Goal: Communication & Community: Answer question/provide support

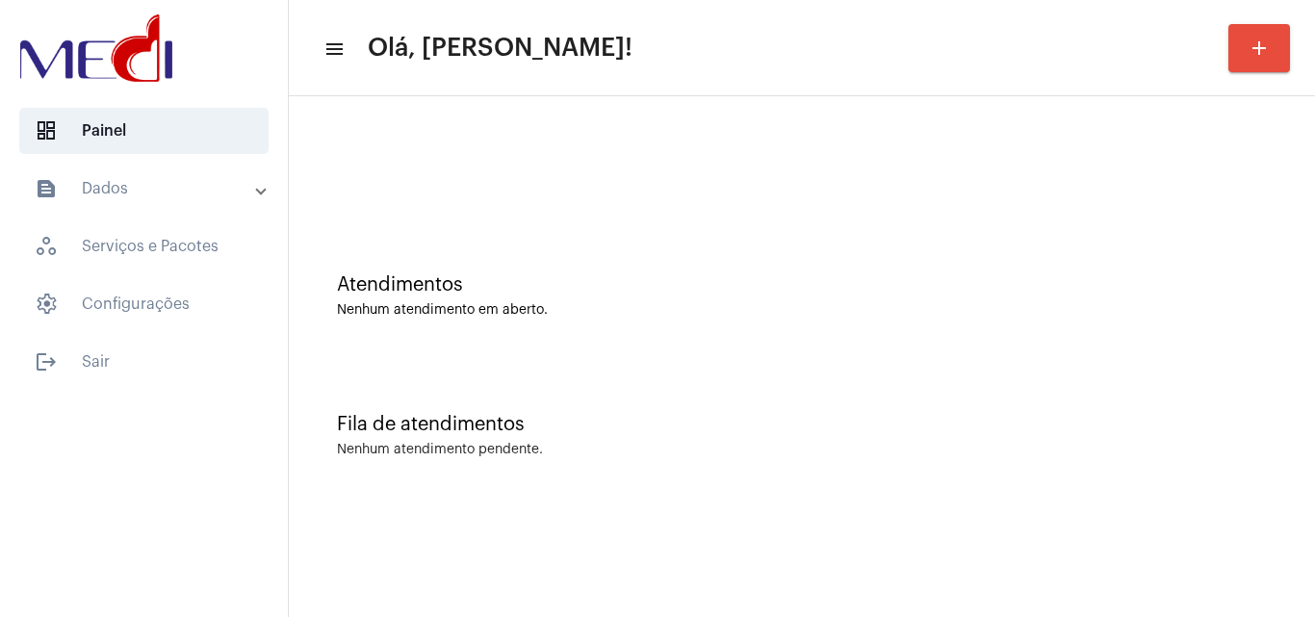
click at [823, 488] on div "Fila de atendimentos Nenhum atendimento pendente." at bounding box center [801, 426] width 1007 height 140
click at [1160, 501] on div "Atendimentos Nenhum atendimento em aberto. Fila de atendimentos Nenhum atendime…" at bounding box center [802, 300] width 1026 height 409
drag, startPoint x: 714, startPoint y: 321, endPoint x: 637, endPoint y: 287, distance: 84.1
click at [713, 321] on div "Atendimentos Nenhum atendimento em aberto." at bounding box center [801, 287] width 1007 height 140
click at [676, 128] on div at bounding box center [801, 161] width 1007 height 111
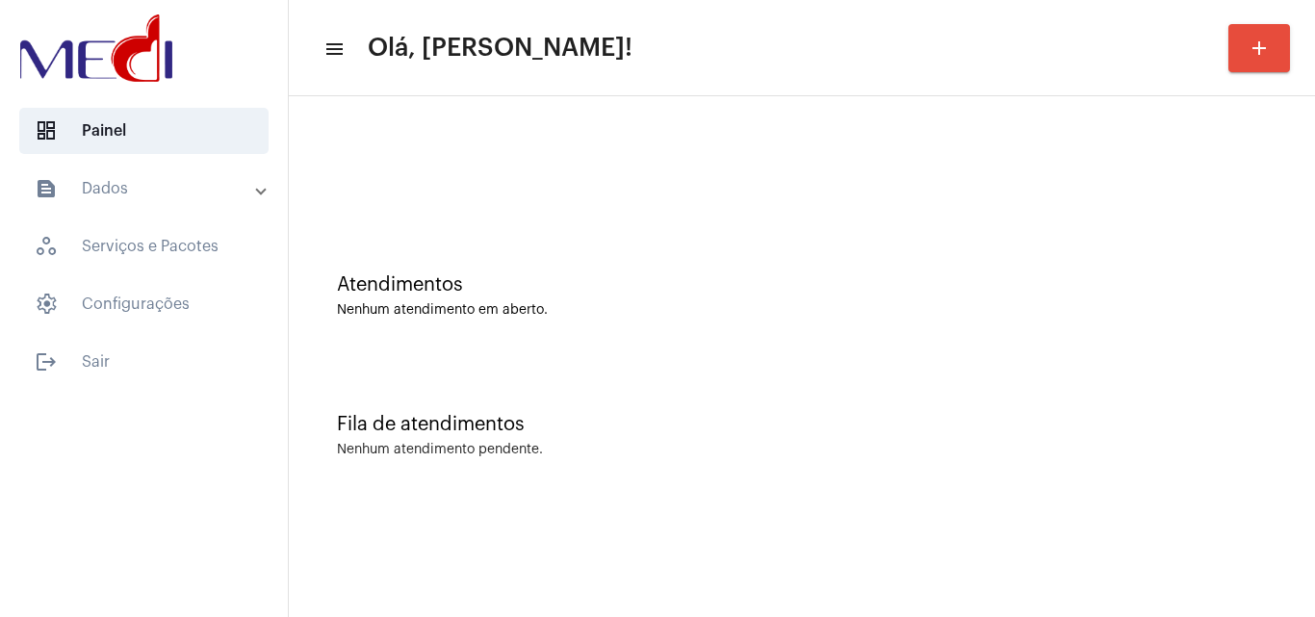
click at [731, 365] on div "Fila de atendimentos Nenhum atendimento pendente." at bounding box center [801, 426] width 1007 height 140
click at [619, 368] on div "Fila de atendimentos Nenhum atendimento pendente." at bounding box center [801, 426] width 1007 height 140
click at [967, 369] on div "Fila de atendimentos Nenhum atendimento pendente." at bounding box center [801, 426] width 1007 height 140
click at [648, 443] on div "Nenhum atendimento pendente." at bounding box center [802, 450] width 930 height 14
click at [609, 354] on div "Atendimentos Nenhum atendimento em aberto." at bounding box center [801, 287] width 1007 height 140
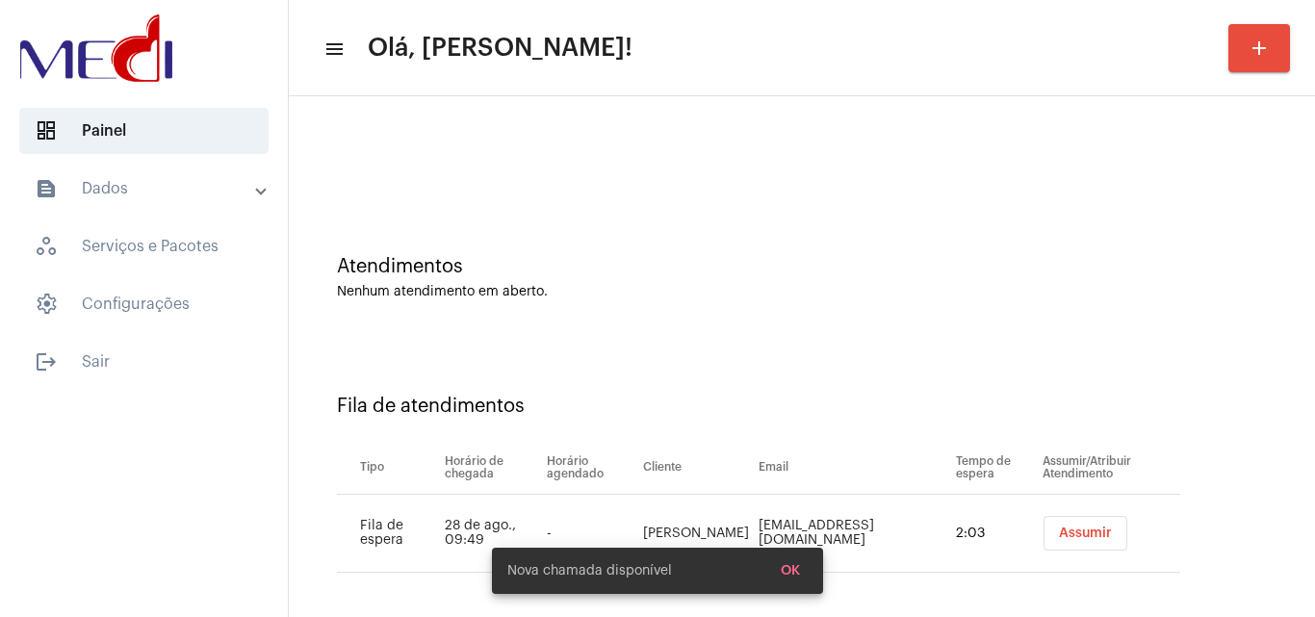
scroll to position [26, 0]
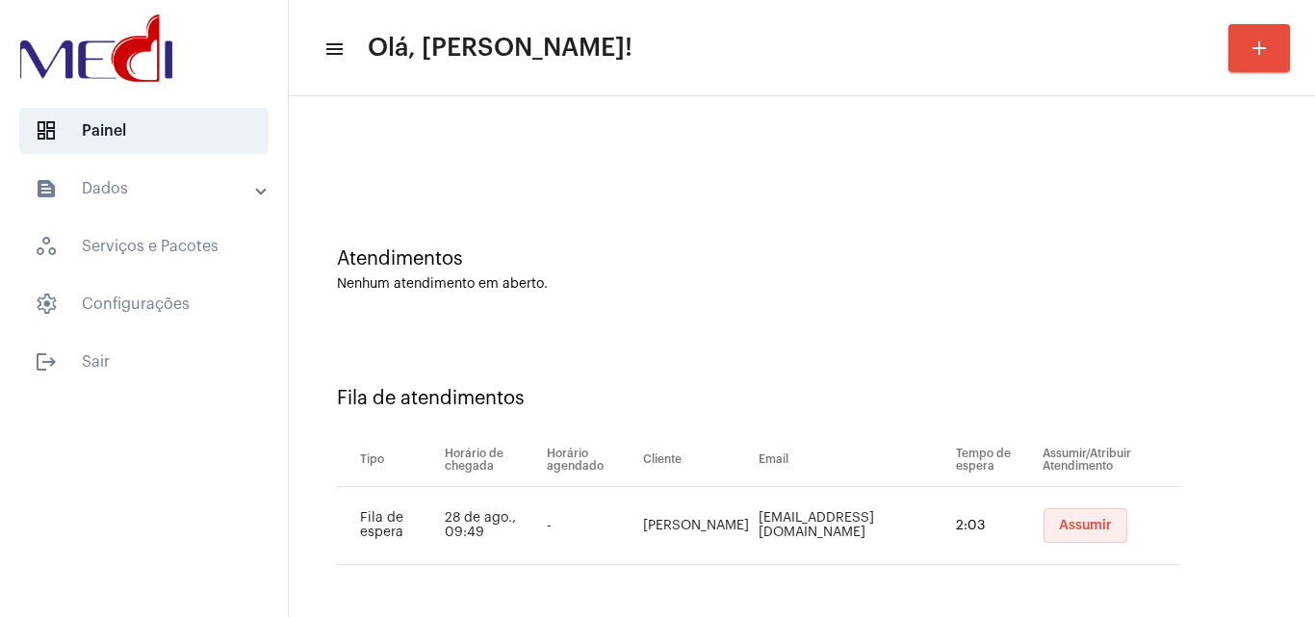
click at [1059, 524] on span "Assumir" at bounding box center [1085, 525] width 53 height 13
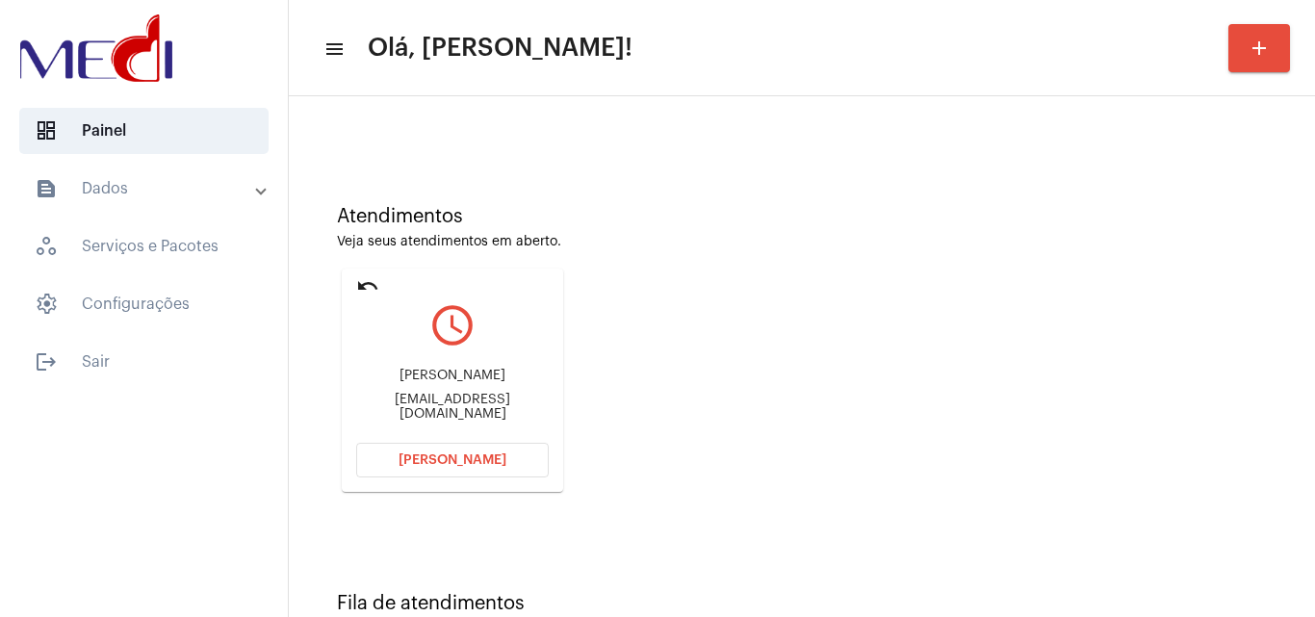
scroll to position [136, 0]
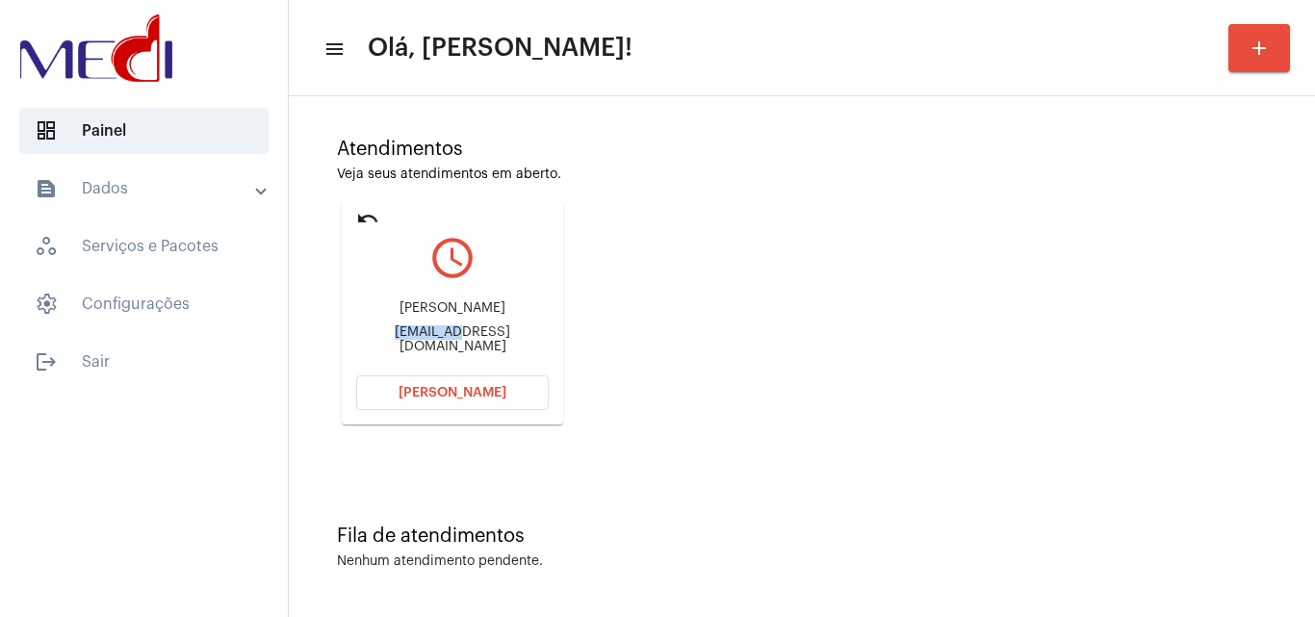
drag, startPoint x: 364, startPoint y: 340, endPoint x: 418, endPoint y: 336, distance: 54.0
click at [418, 336] on div "thalitalauany42@gmail.com" at bounding box center [452, 339] width 193 height 29
click at [410, 394] on span "Abrir Chamada" at bounding box center [452, 392] width 108 height 13
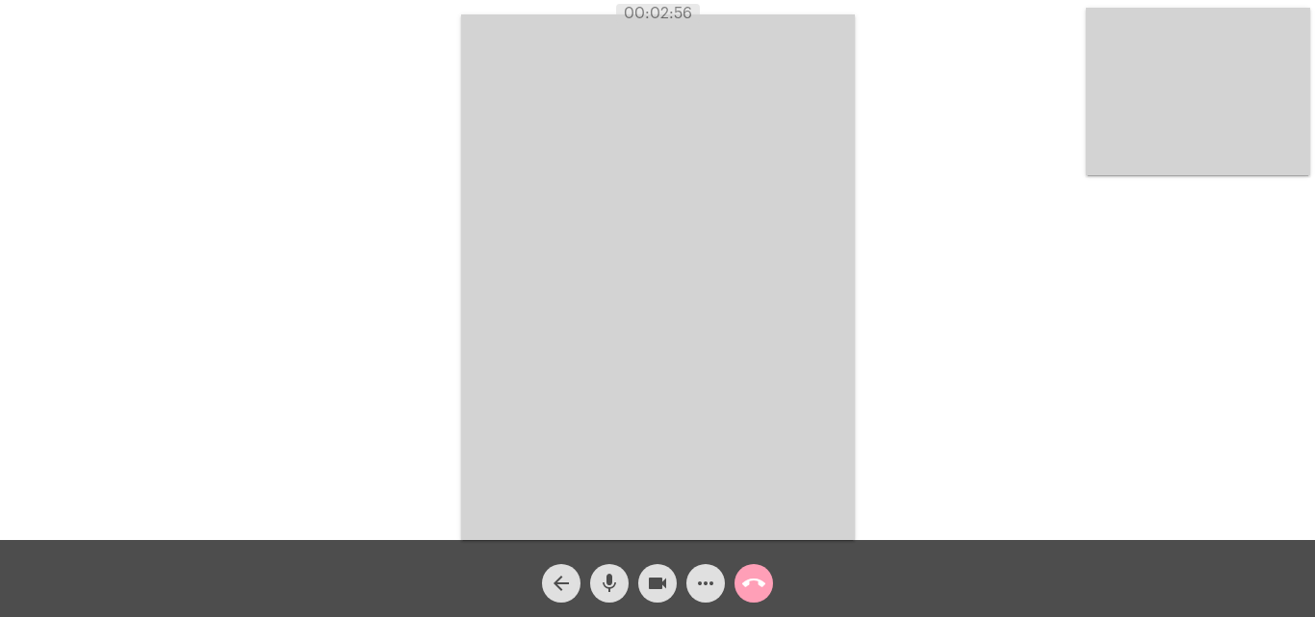
click at [748, 583] on mat-icon "call_end" at bounding box center [753, 583] width 23 height 23
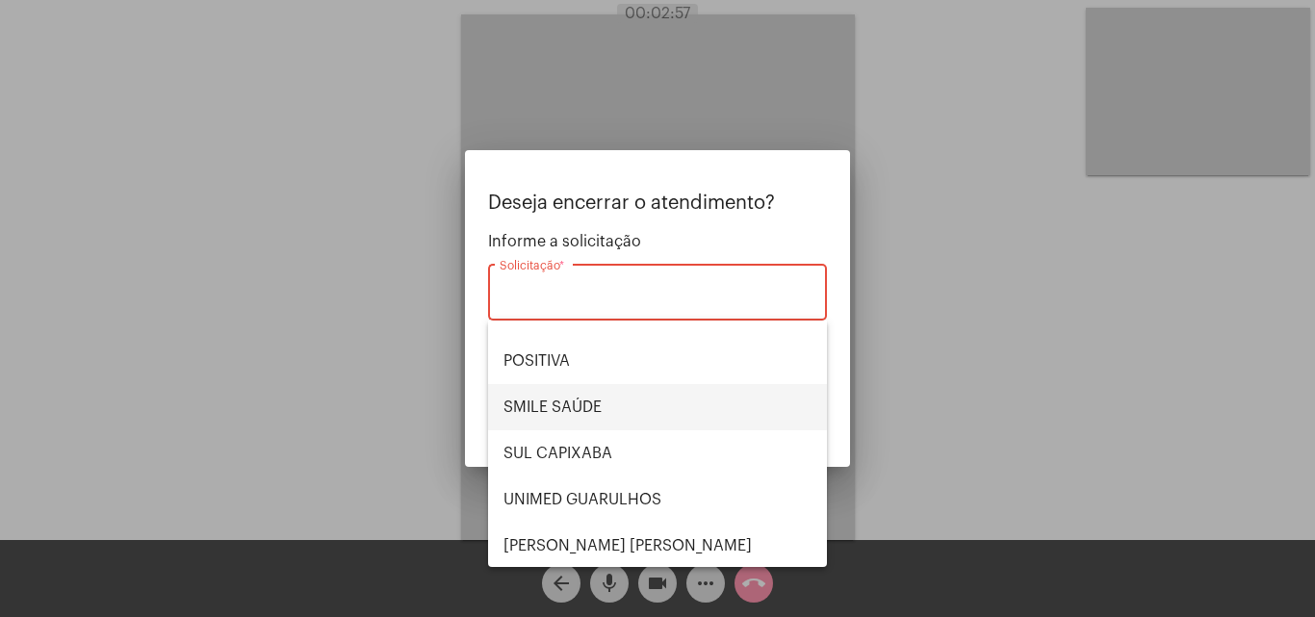
scroll to position [216, 0]
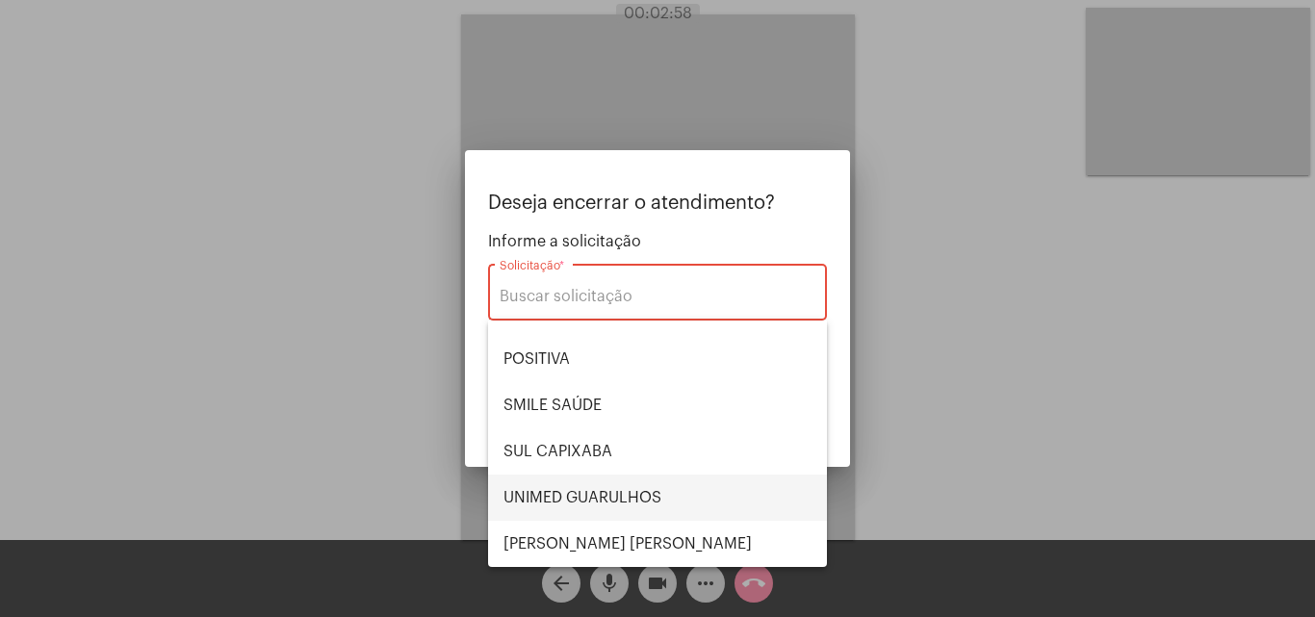
drag, startPoint x: 615, startPoint y: 502, endPoint x: 742, endPoint y: 475, distance: 130.1
click at [616, 502] on span "UNIMED GUARULHOS" at bounding box center [657, 498] width 308 height 46
type input "UNIMED GUARULHOS"
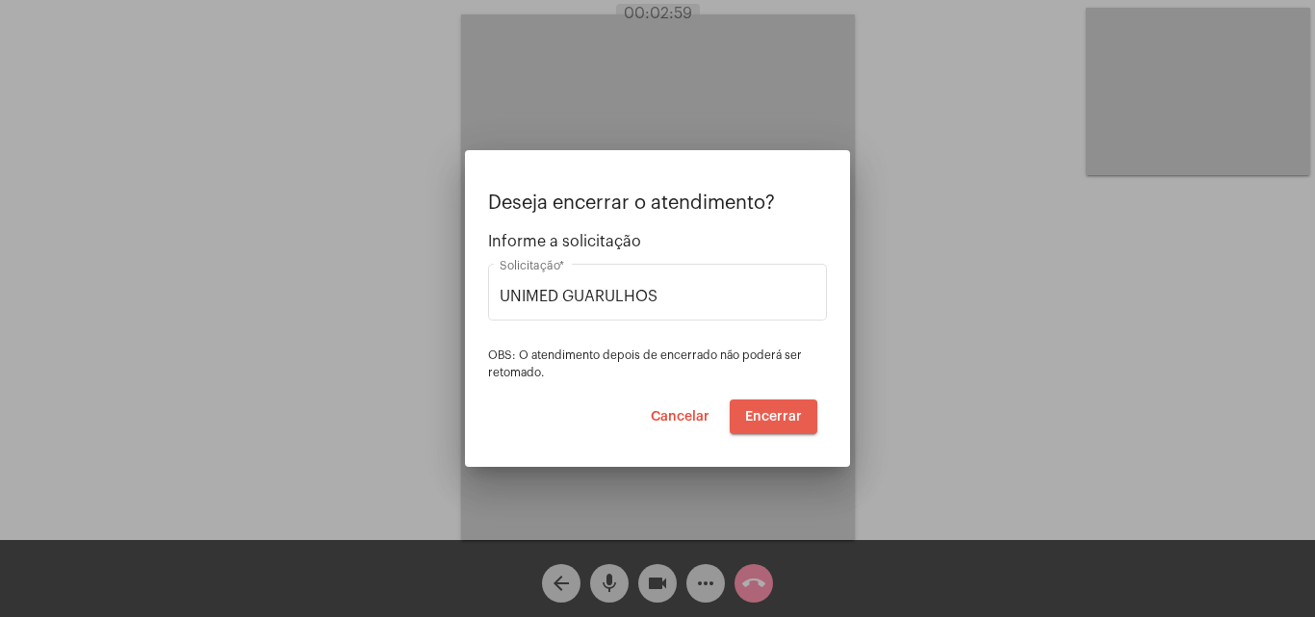
click at [762, 419] on span "Encerrar" at bounding box center [773, 416] width 57 height 13
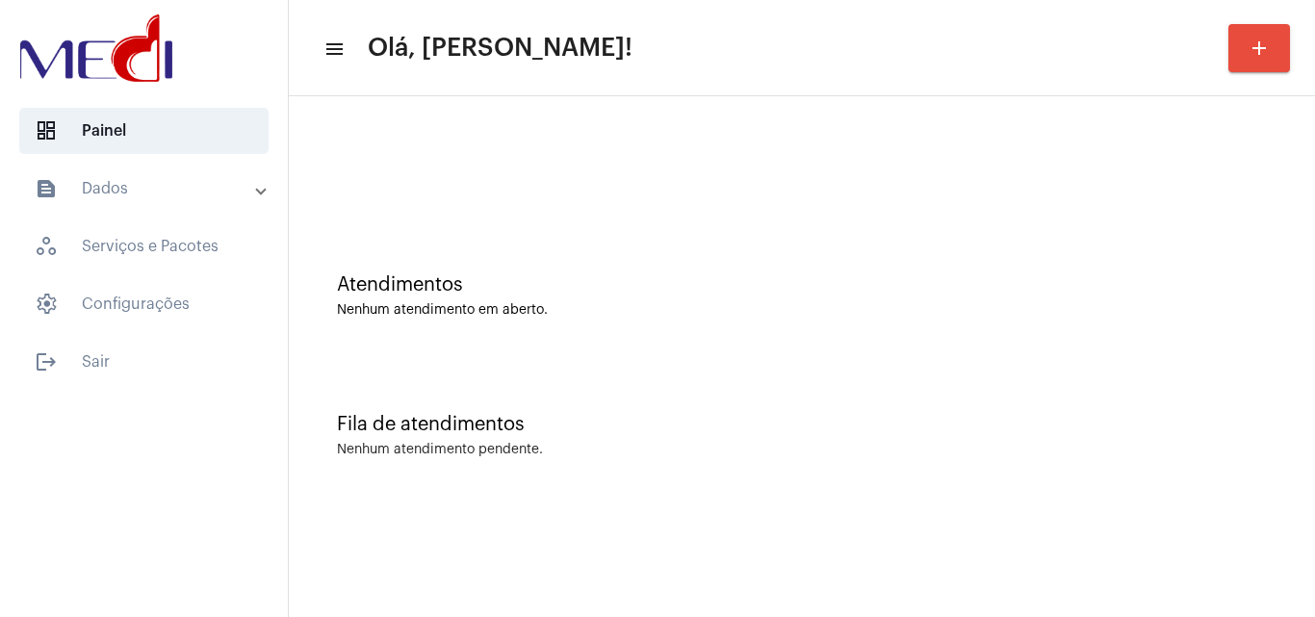
click at [704, 369] on div "Fila de atendimentos Nenhum atendimento pendente." at bounding box center [801, 426] width 1007 height 140
click at [597, 442] on div "Fila de atendimentos Nenhum atendimento pendente." at bounding box center [801, 426] width 1007 height 140
click at [671, 373] on div "Fila de atendimentos Nenhum atendimento pendente." at bounding box center [801, 426] width 1007 height 140
click at [827, 409] on div "Fila de atendimentos Nenhum atendimento pendente." at bounding box center [801, 426] width 1007 height 140
click at [637, 321] on div "Atendimentos Nenhum atendimento em aberto." at bounding box center [801, 287] width 1007 height 140
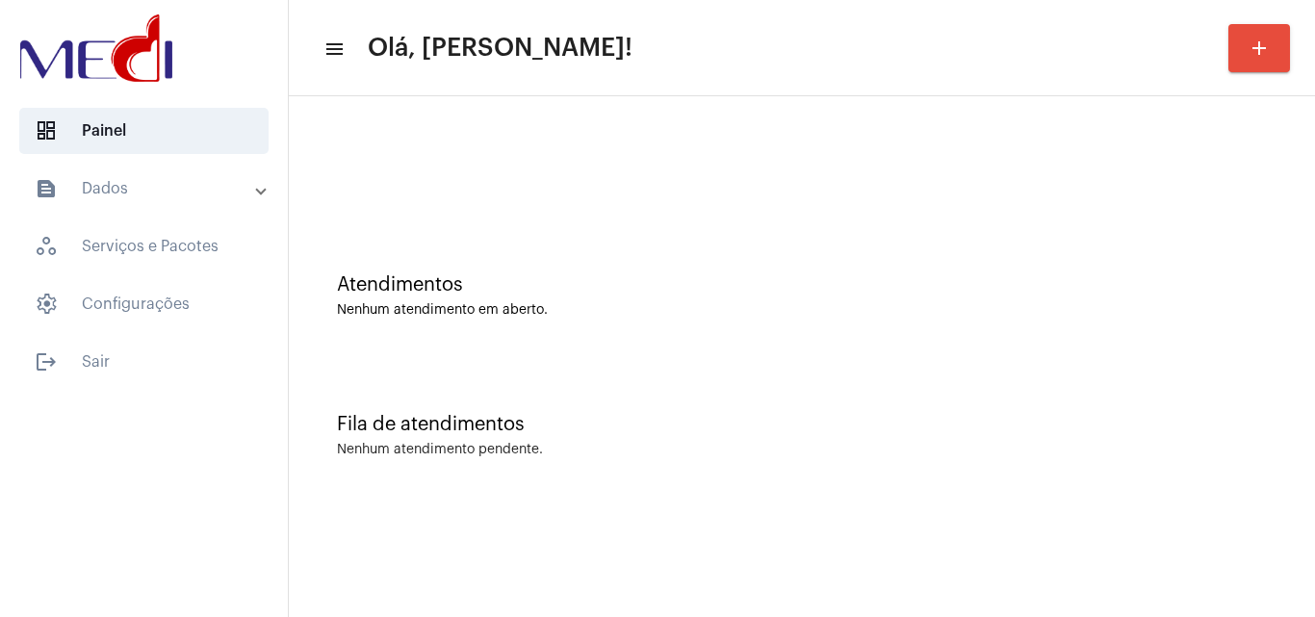
click at [1049, 404] on div "Fila de atendimentos Nenhum atendimento pendente." at bounding box center [801, 426] width 1007 height 140
click at [504, 337] on div "Atendimentos Nenhum atendimento em aberto." at bounding box center [801, 287] width 1007 height 140
click at [540, 251] on div "Atendimentos Nenhum atendimento em aberto." at bounding box center [801, 287] width 1007 height 140
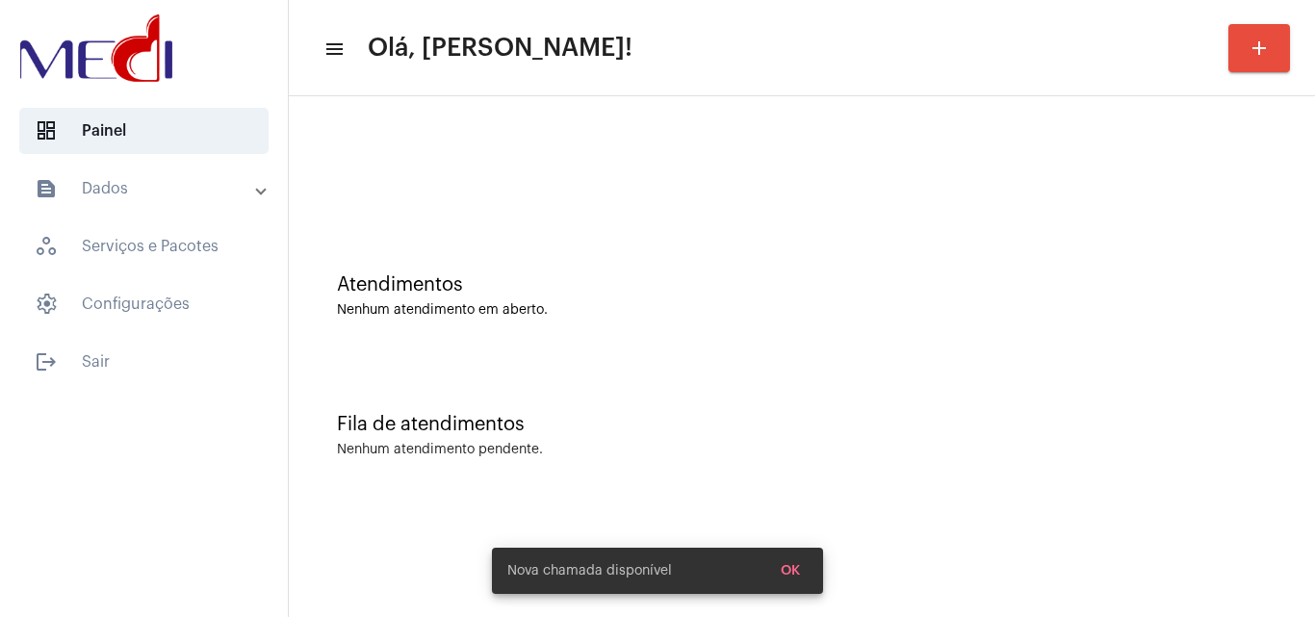
drag, startPoint x: 602, startPoint y: 340, endPoint x: 628, endPoint y: 351, distance: 28.4
click at [604, 340] on div "Atendimentos Nenhum atendimento em aberto." at bounding box center [801, 287] width 1007 height 140
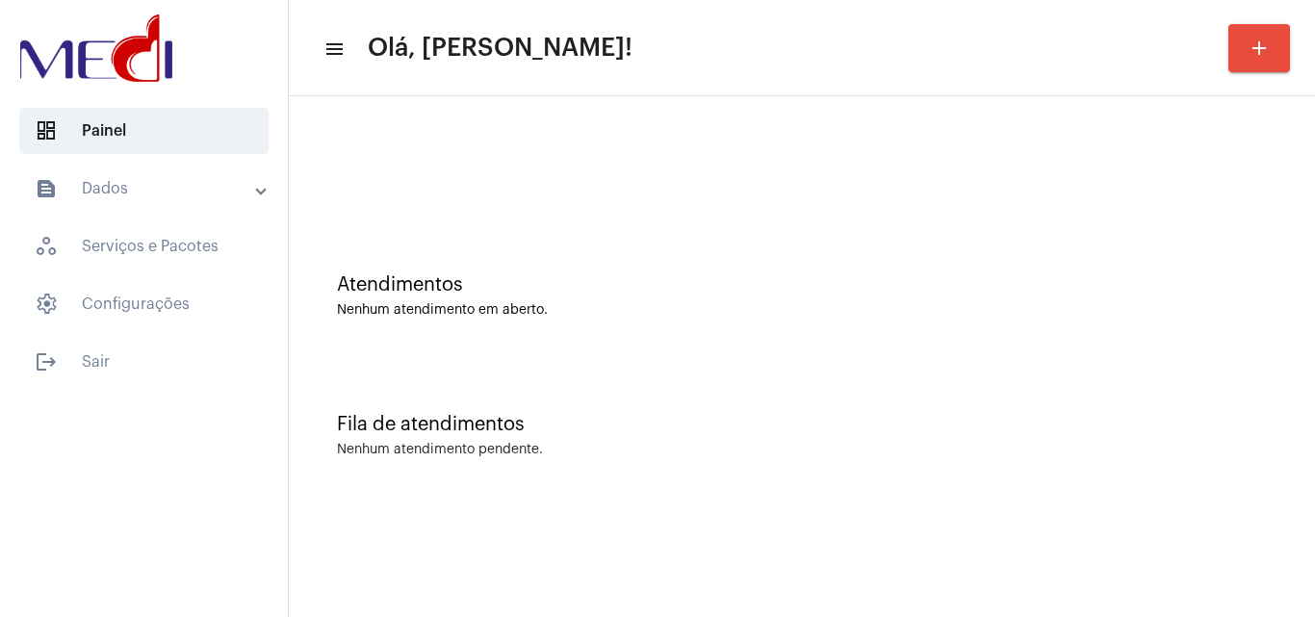
click at [972, 432] on div "Fila de atendimentos" at bounding box center [802, 424] width 930 height 21
click at [819, 399] on div "Fila de atendimentos Nenhum atendimento pendente." at bounding box center [801, 426] width 1007 height 140
click at [729, 408] on div "Fila de atendimentos Nenhum atendimento pendente." at bounding box center [801, 426] width 1007 height 140
click at [710, 370] on div "Fila de atendimentos Nenhum atendimento pendente." at bounding box center [801, 426] width 1007 height 140
click at [620, 334] on div "Atendimentos Nenhum atendimento em aberto." at bounding box center [801, 287] width 1007 height 140
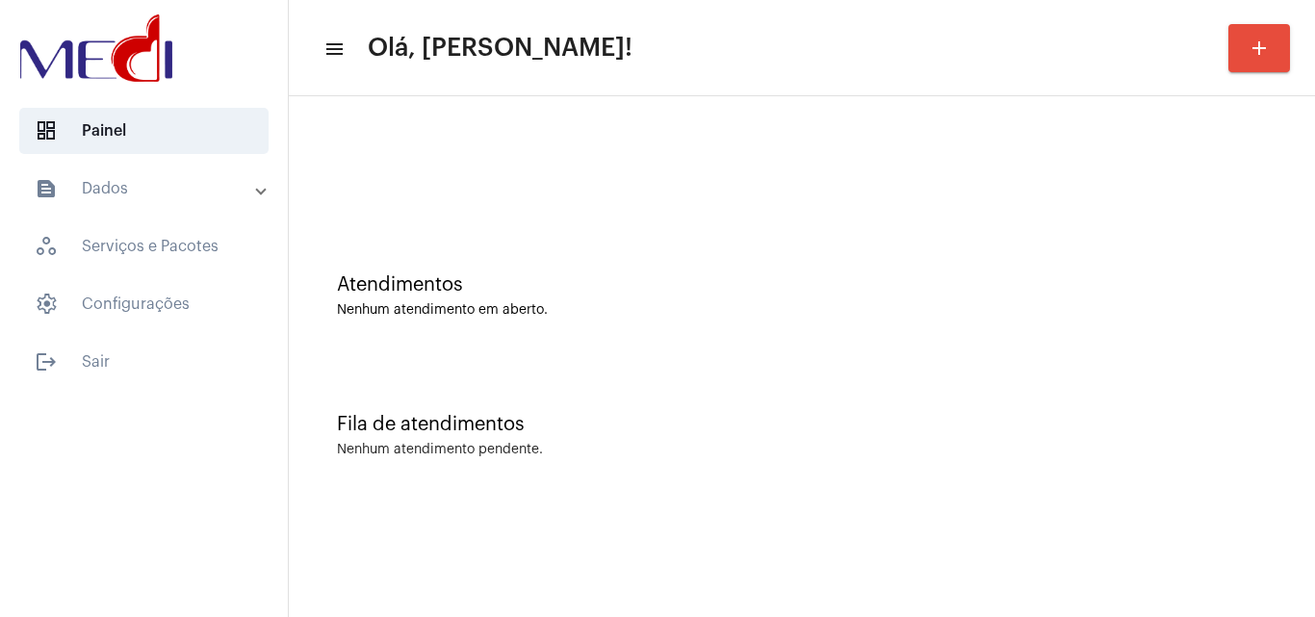
click at [600, 347] on div "Atendimentos Nenhum atendimento em aberto." at bounding box center [801, 287] width 1007 height 140
click at [698, 502] on div "Atendimentos Nenhum atendimento em aberto. Fila de atendimentos Nenhum atendime…" at bounding box center [802, 300] width 1026 height 409
click at [788, 479] on div "Fila de atendimentos Nenhum atendimento pendente." at bounding box center [801, 426] width 1007 height 140
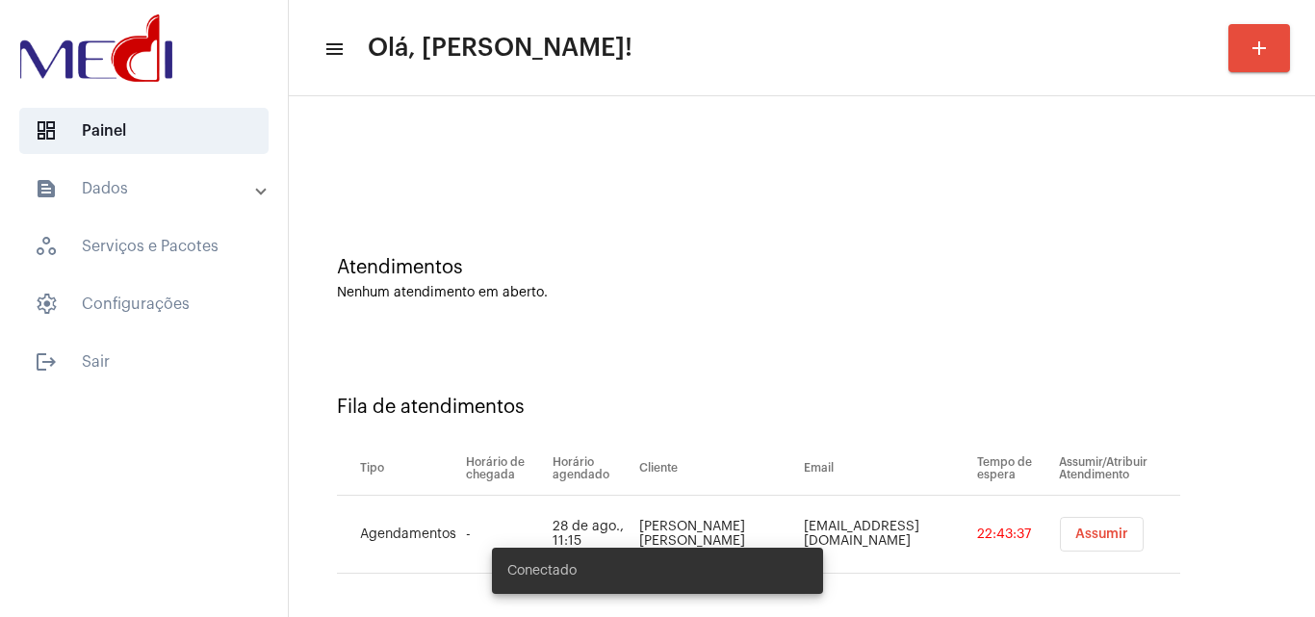
scroll to position [26, 0]
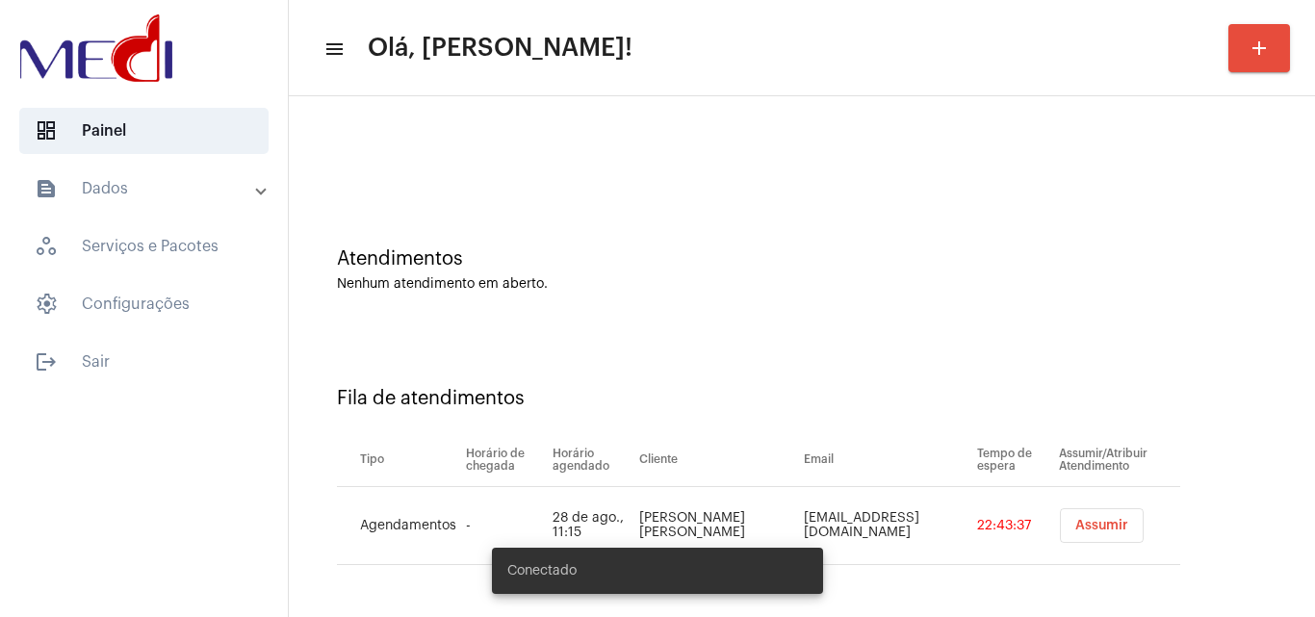
click at [1095, 521] on span "Assumir" at bounding box center [1101, 525] width 53 height 13
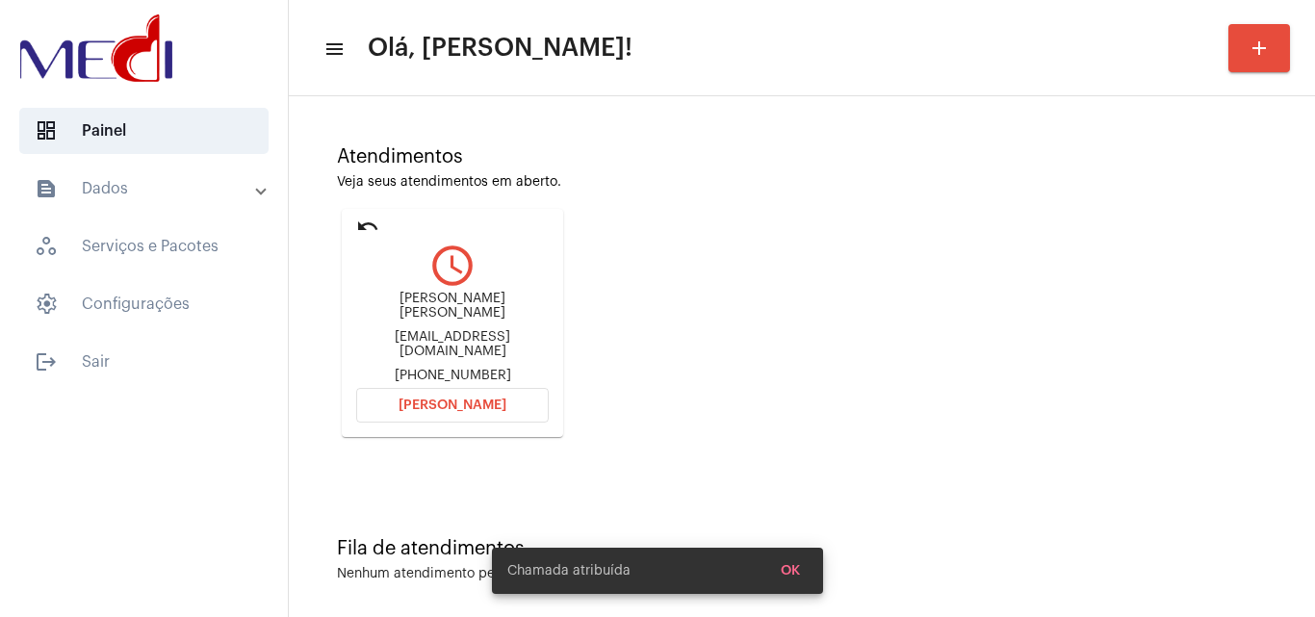
scroll to position [136, 0]
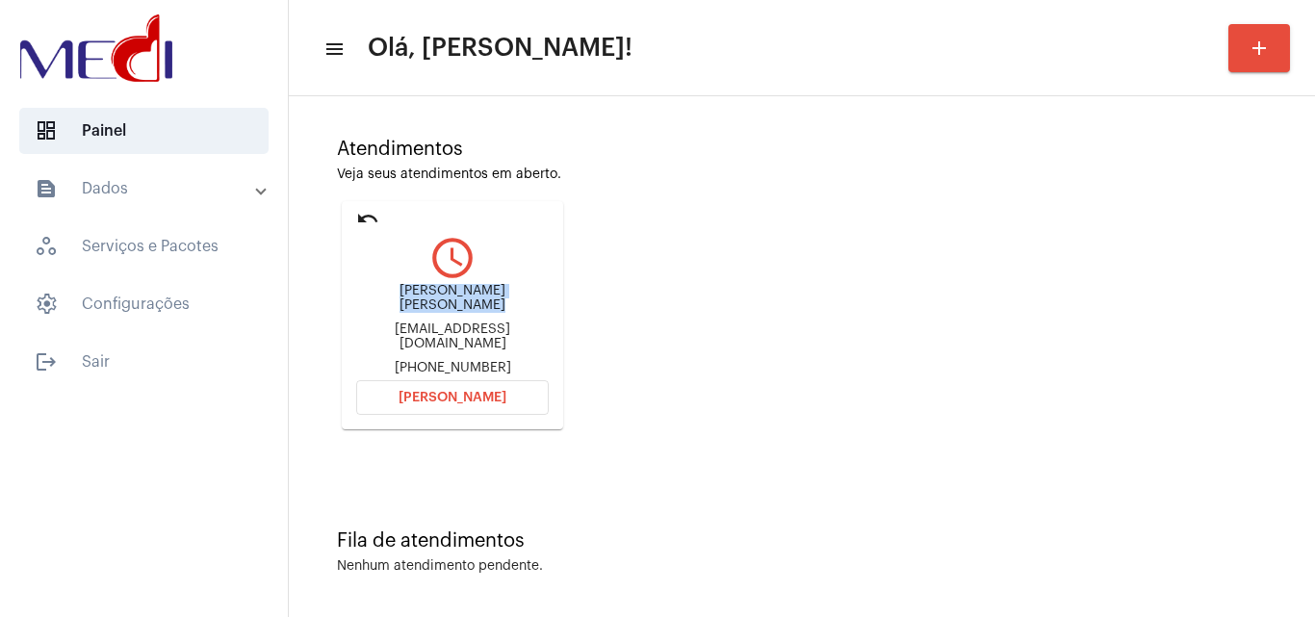
drag, startPoint x: 347, startPoint y: 295, endPoint x: 535, endPoint y: 298, distance: 187.7
click at [535, 298] on mat-card "undo query_builder Angela Gemile Botene Taffarel angelabtaffarel@gmail.com +555…" at bounding box center [452, 315] width 221 height 228
copy div "Angela Gemile Botene Taffar"
click at [473, 384] on button "[PERSON_NAME]" at bounding box center [452, 397] width 193 height 35
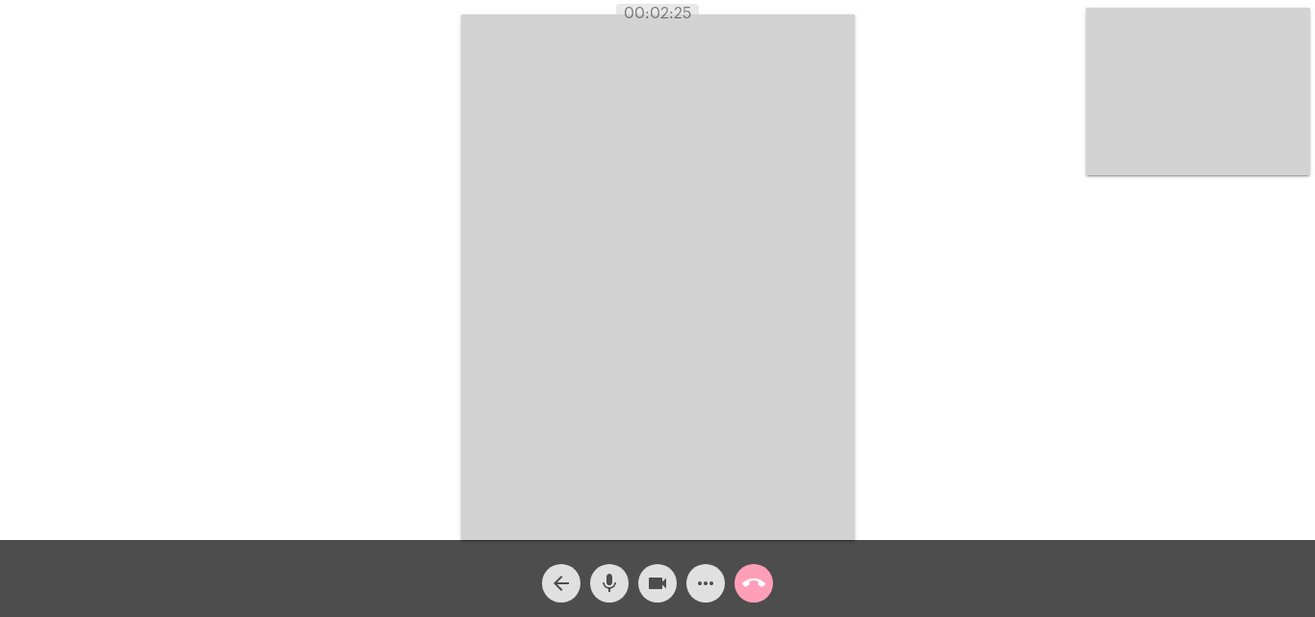
click at [754, 595] on mat-icon "call_end" at bounding box center [753, 583] width 23 height 23
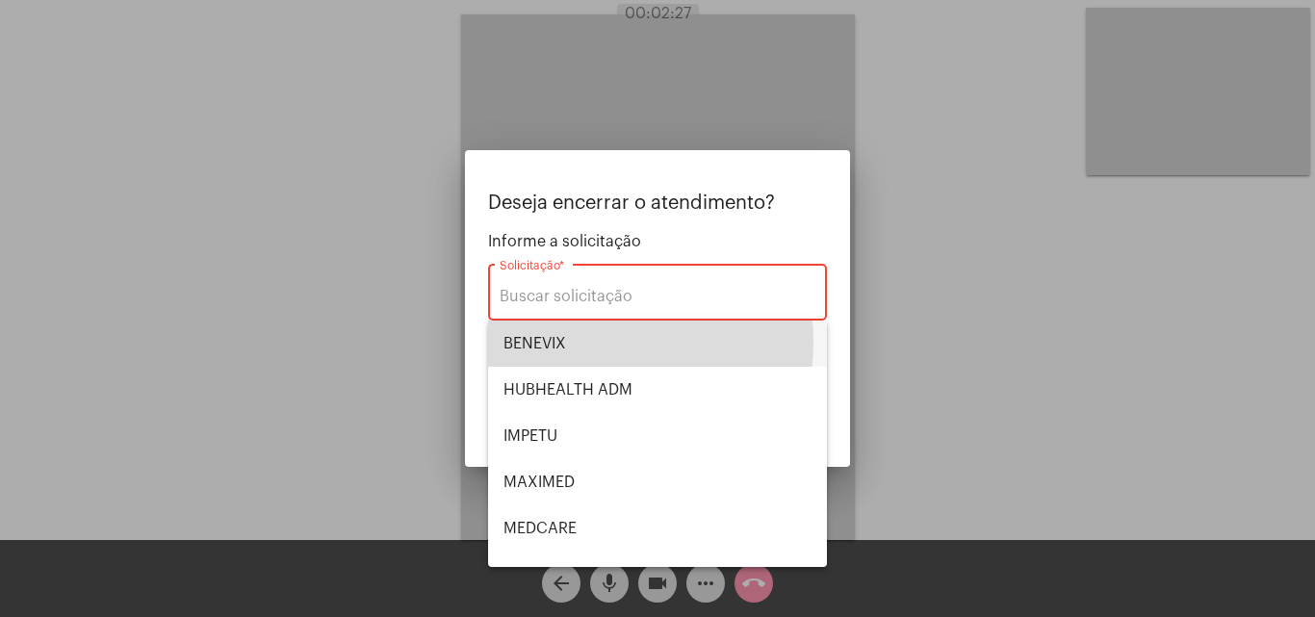
click at [581, 342] on span "BENEVIX" at bounding box center [657, 344] width 308 height 46
type input "BENEVIX"
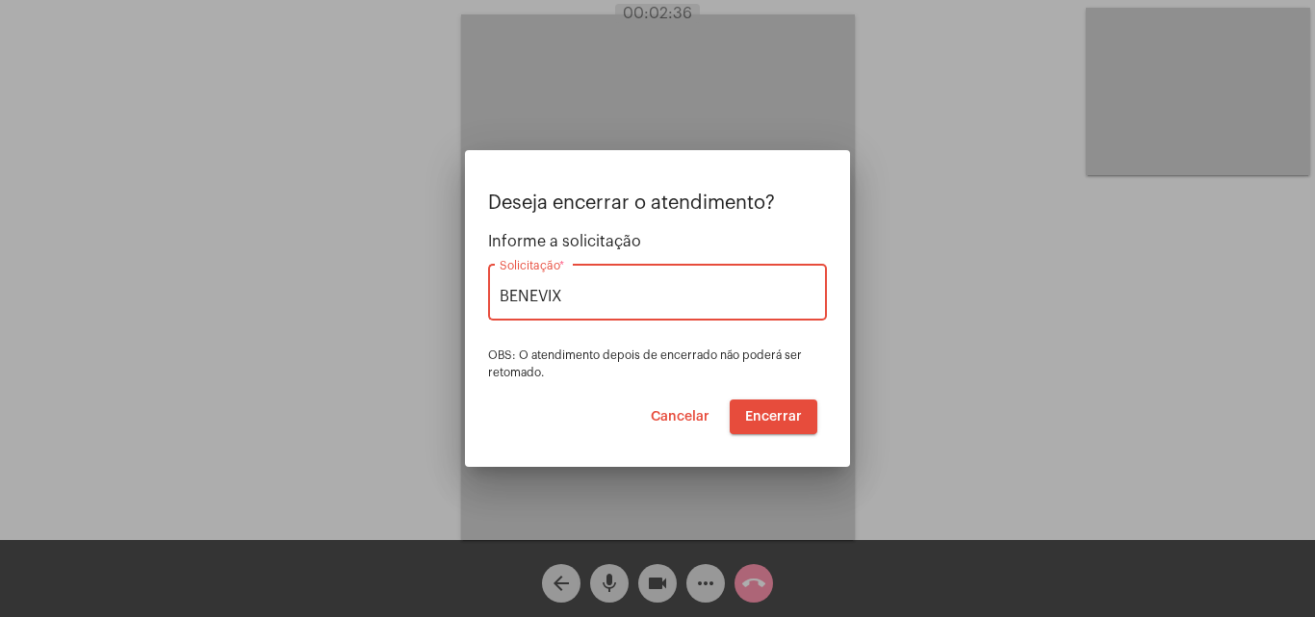
click at [788, 411] on span "Encerrar" at bounding box center [773, 416] width 57 height 13
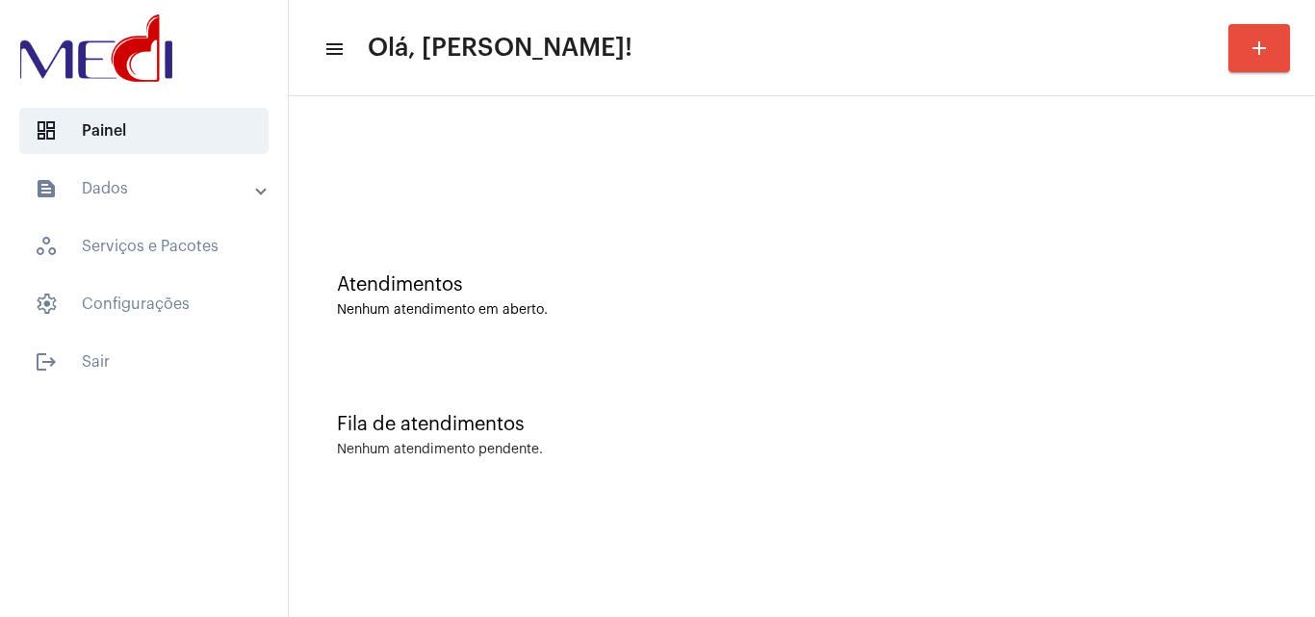
click at [707, 337] on div "Atendimentos Nenhum atendimento em aberto." at bounding box center [801, 287] width 1007 height 140
click at [527, 219] on div "Atendimentos Nenhum atendimento em aberto." at bounding box center [801, 287] width 1007 height 140
click at [820, 452] on div "Nenhum atendimento pendente." at bounding box center [802, 450] width 930 height 14
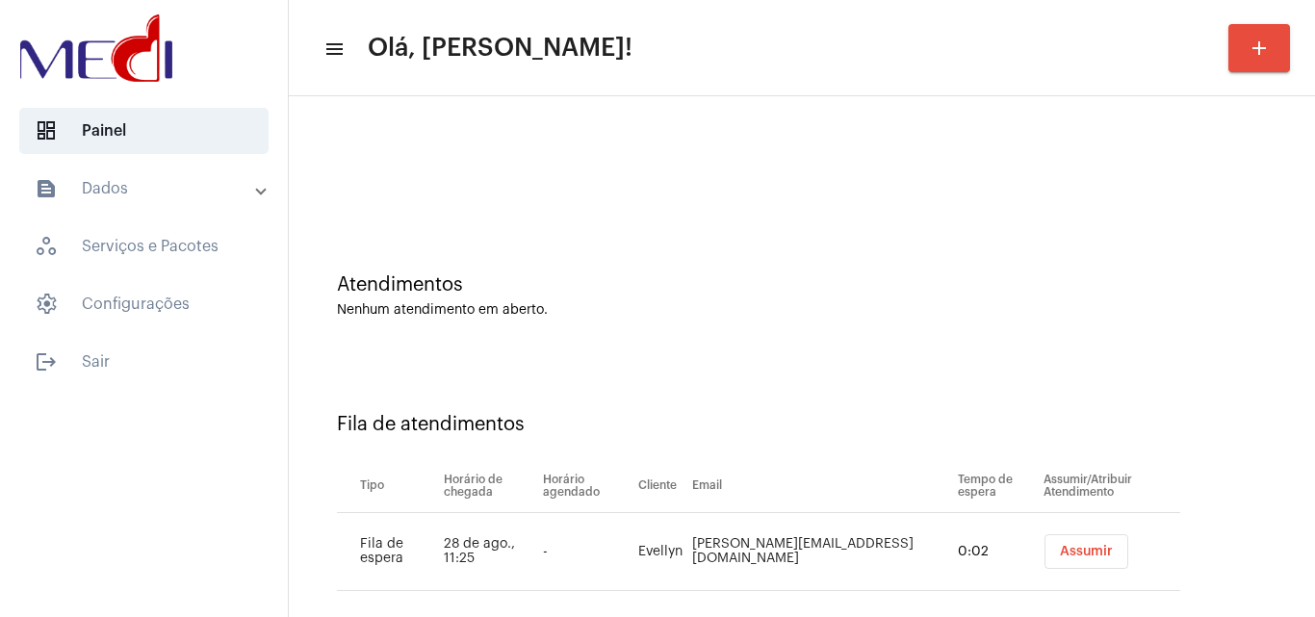
click at [1060, 554] on span "Assumir" at bounding box center [1086, 551] width 53 height 13
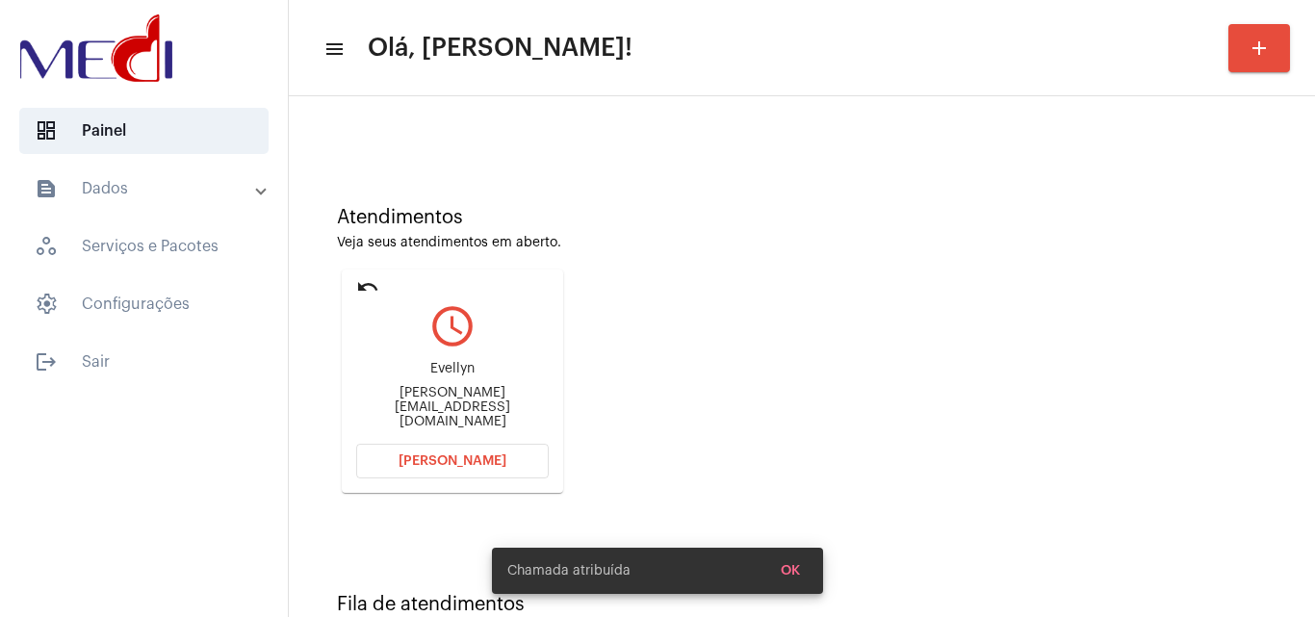
scroll to position [136, 0]
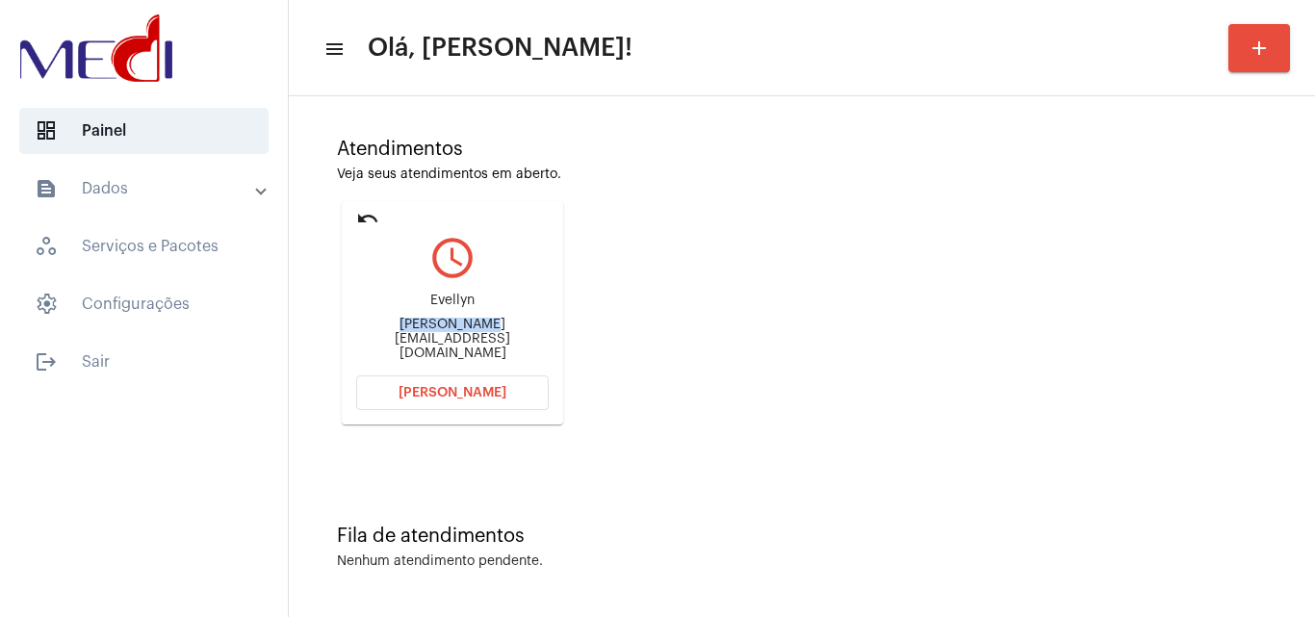
drag, startPoint x: 365, startPoint y: 340, endPoint x: 441, endPoint y: 339, distance: 76.0
click at [441, 339] on div "evellyn-taina@hotmail.com" at bounding box center [452, 339] width 193 height 43
copy div "evellyn-tain"
click at [426, 386] on span "Abrir Chamada" at bounding box center [452, 392] width 108 height 13
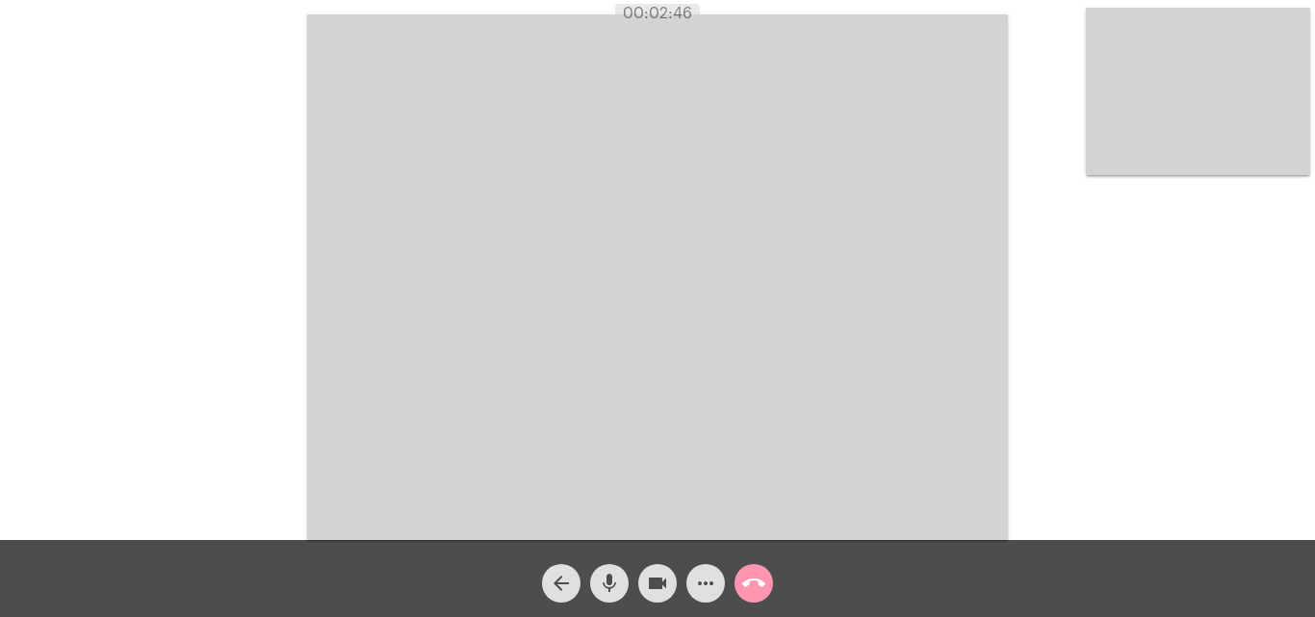
click at [615, 590] on mat-icon "mic" at bounding box center [609, 583] width 23 height 23
click at [605, 584] on mat-icon "mic_off" at bounding box center [609, 583] width 23 height 23
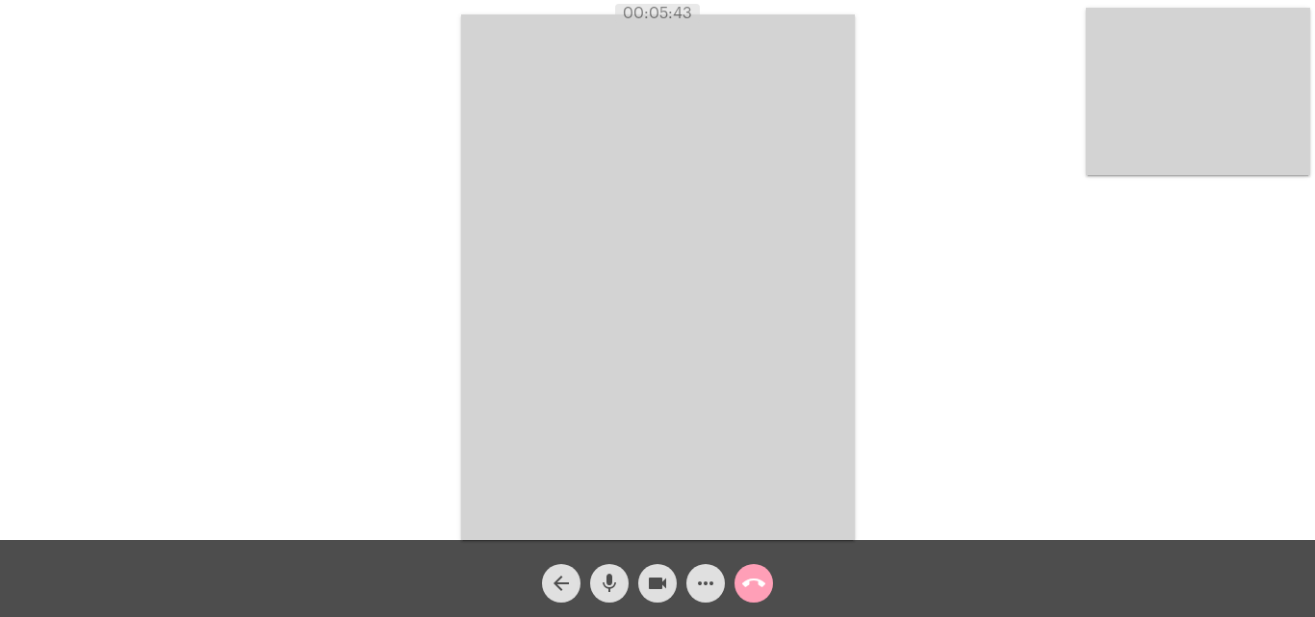
click at [749, 582] on mat-icon "call_end" at bounding box center [753, 583] width 23 height 23
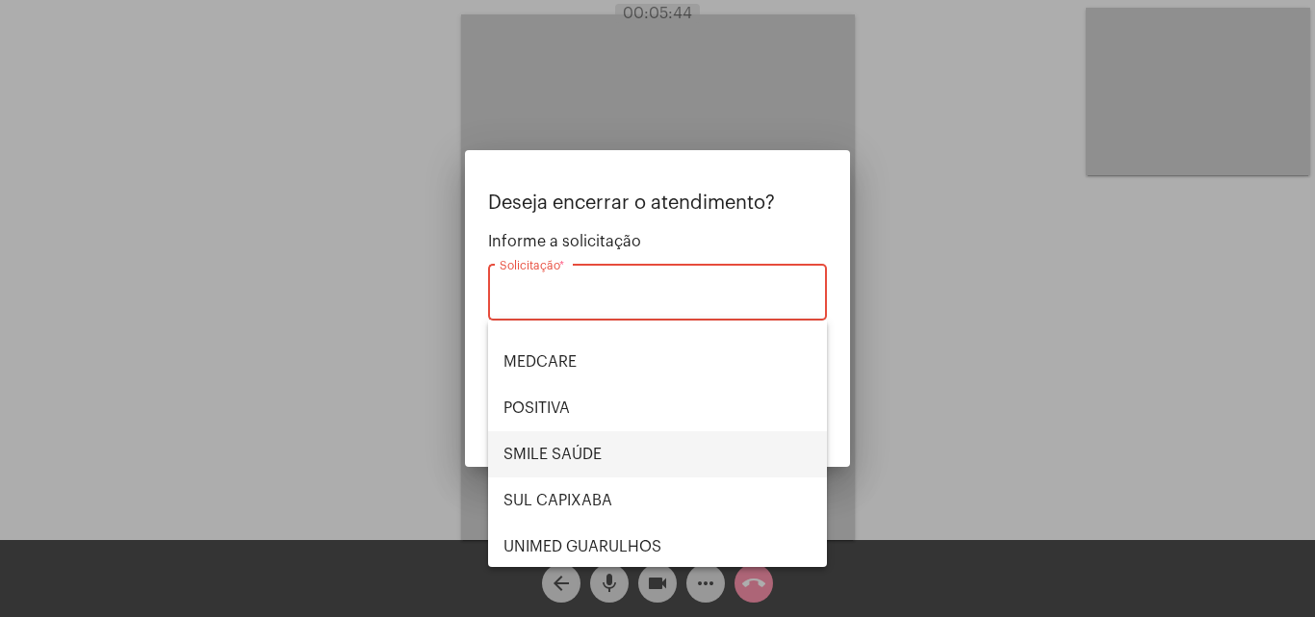
scroll to position [216, 0]
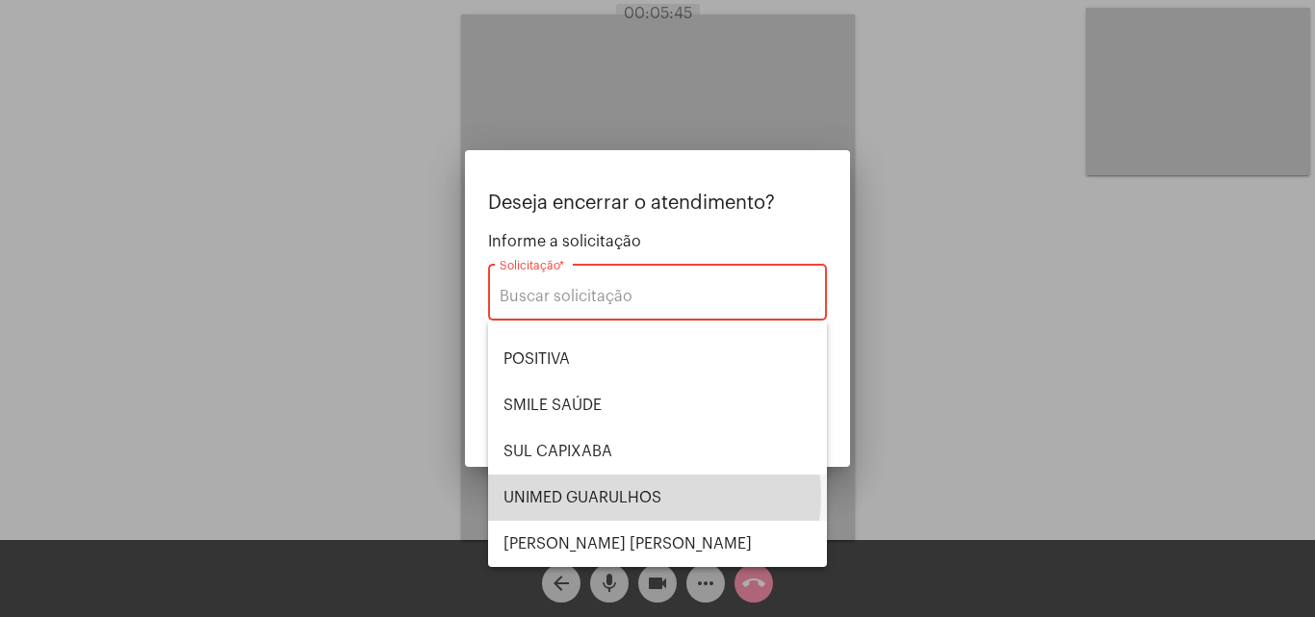
click at [654, 496] on span "UNIMED GUARULHOS" at bounding box center [657, 498] width 308 height 46
type input "UNIMED GUARULHOS"
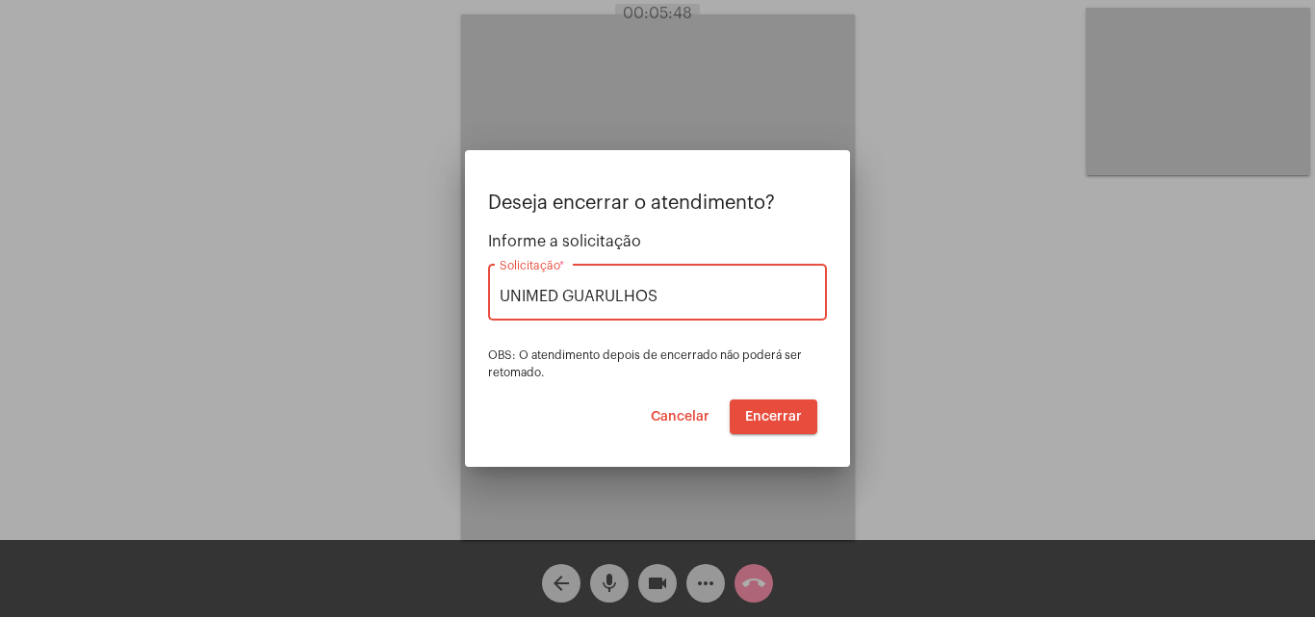
click at [763, 413] on span "Encerrar" at bounding box center [773, 416] width 57 height 13
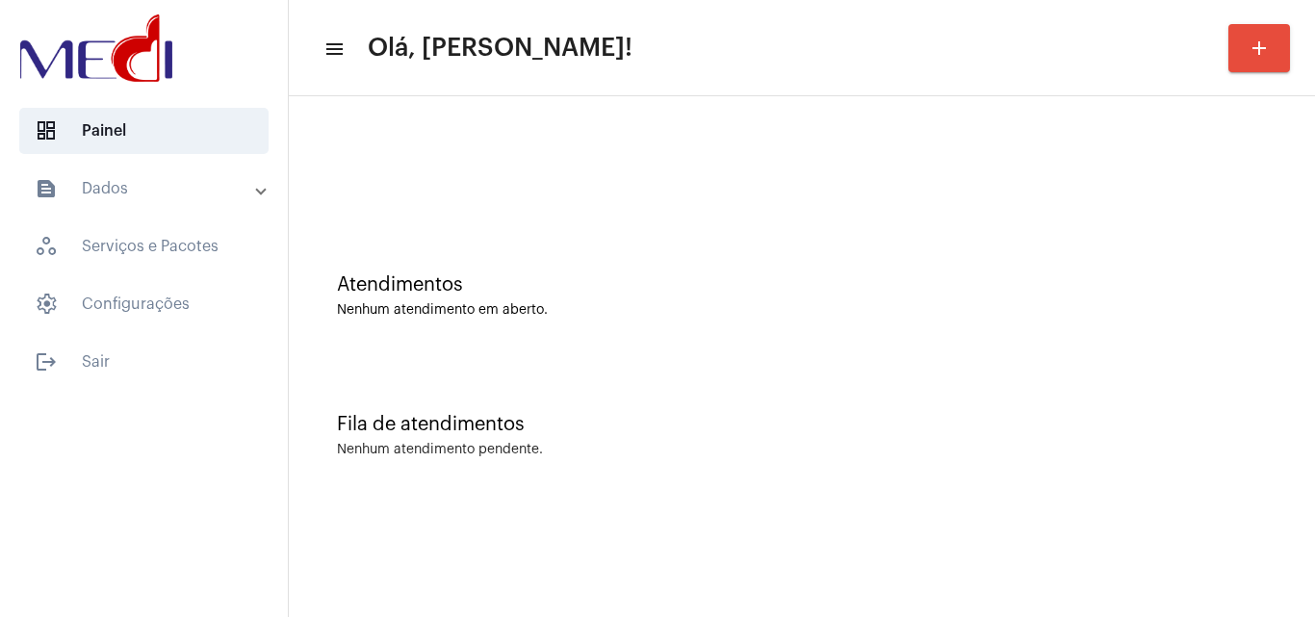
click at [703, 362] on div "Fila de atendimentos Nenhum atendimento pendente." at bounding box center [801, 426] width 1007 height 140
click at [719, 277] on div "Atendimentos" at bounding box center [802, 284] width 930 height 21
click at [833, 324] on div "Atendimentos Nenhum atendimento em aberto." at bounding box center [801, 287] width 1007 height 140
click at [465, 306] on div "Nenhum atendimento em aberto." at bounding box center [802, 310] width 930 height 14
click at [688, 321] on div "Atendimentos Nenhum atendimento em aberto." at bounding box center [801, 287] width 1007 height 140
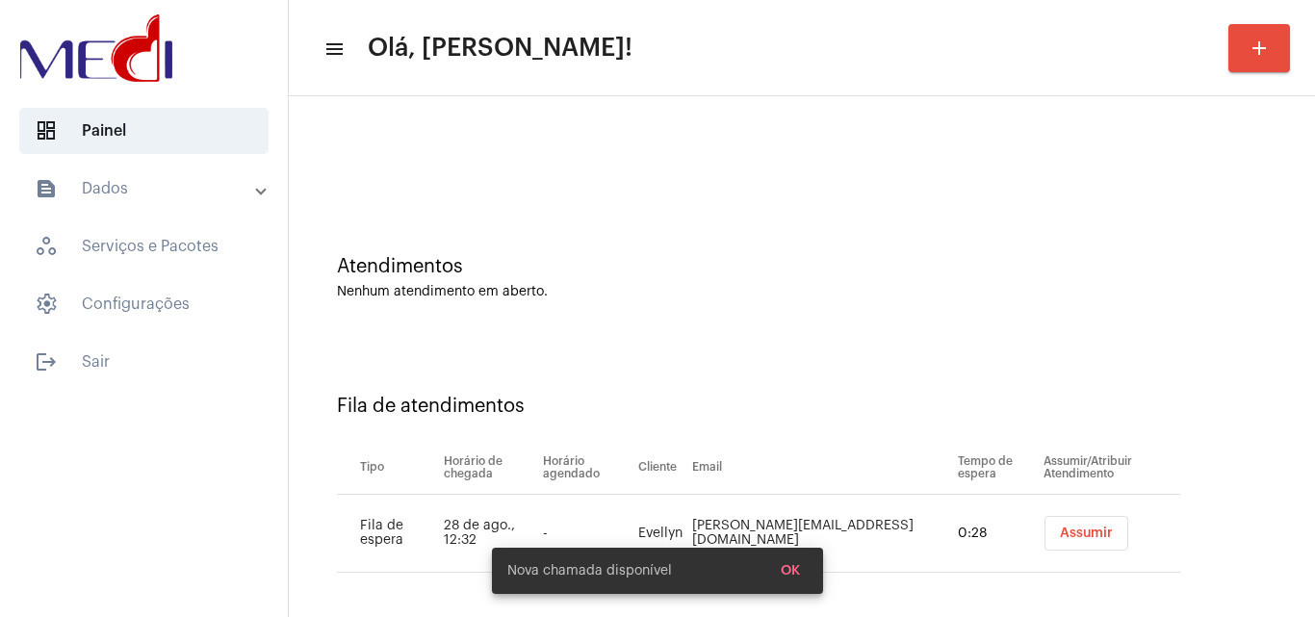
scroll to position [26, 0]
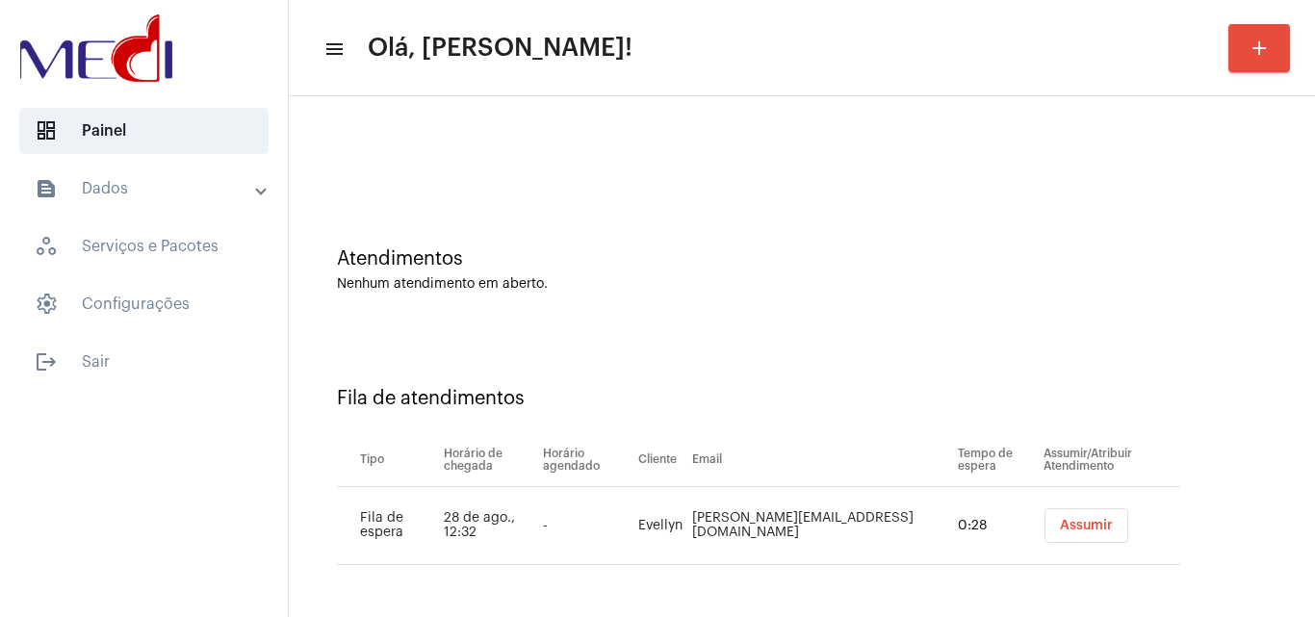
click at [1080, 522] on button "Assumir" at bounding box center [1086, 525] width 84 height 35
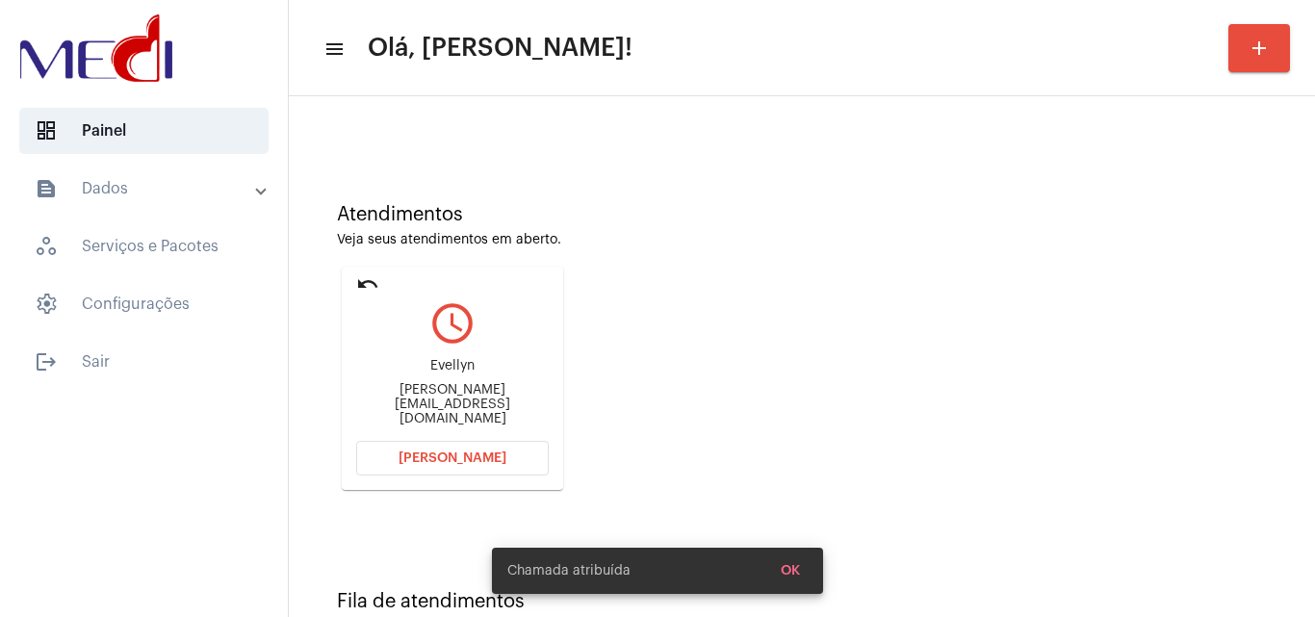
scroll to position [136, 0]
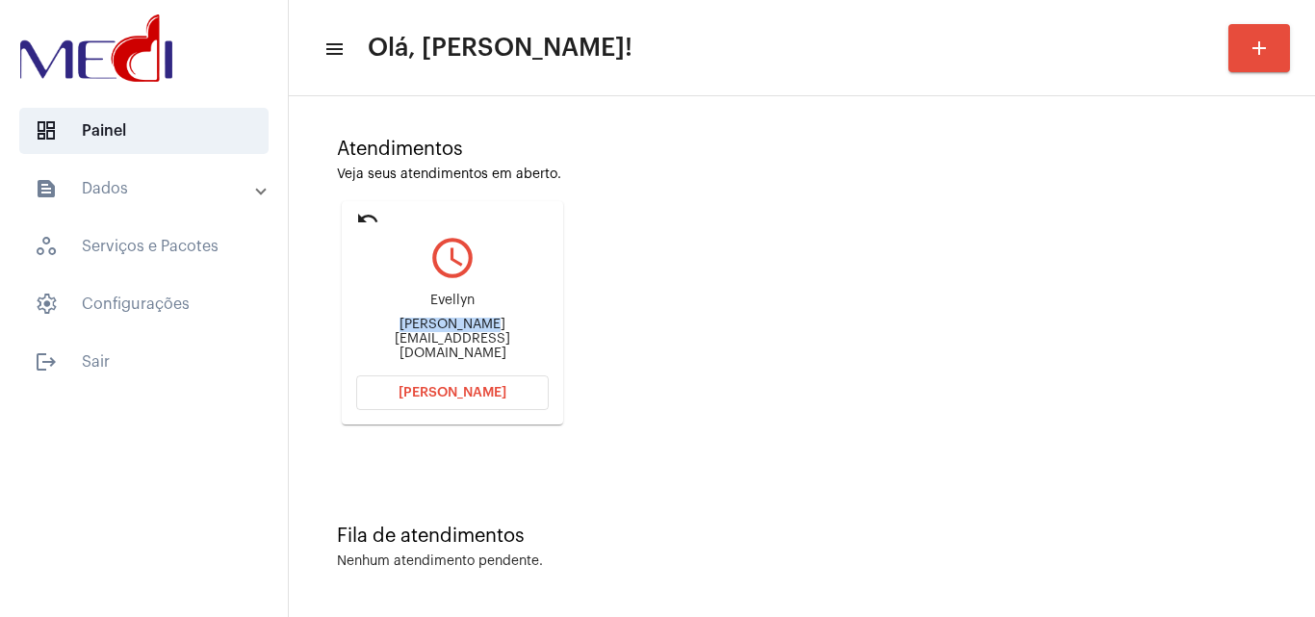
drag, startPoint x: 367, startPoint y: 337, endPoint x: 440, endPoint y: 340, distance: 73.2
click at [440, 340] on div "evellyn-taina@hotmail.com" at bounding box center [452, 339] width 193 height 43
click at [489, 390] on span "Abrir Chamada" at bounding box center [452, 392] width 108 height 13
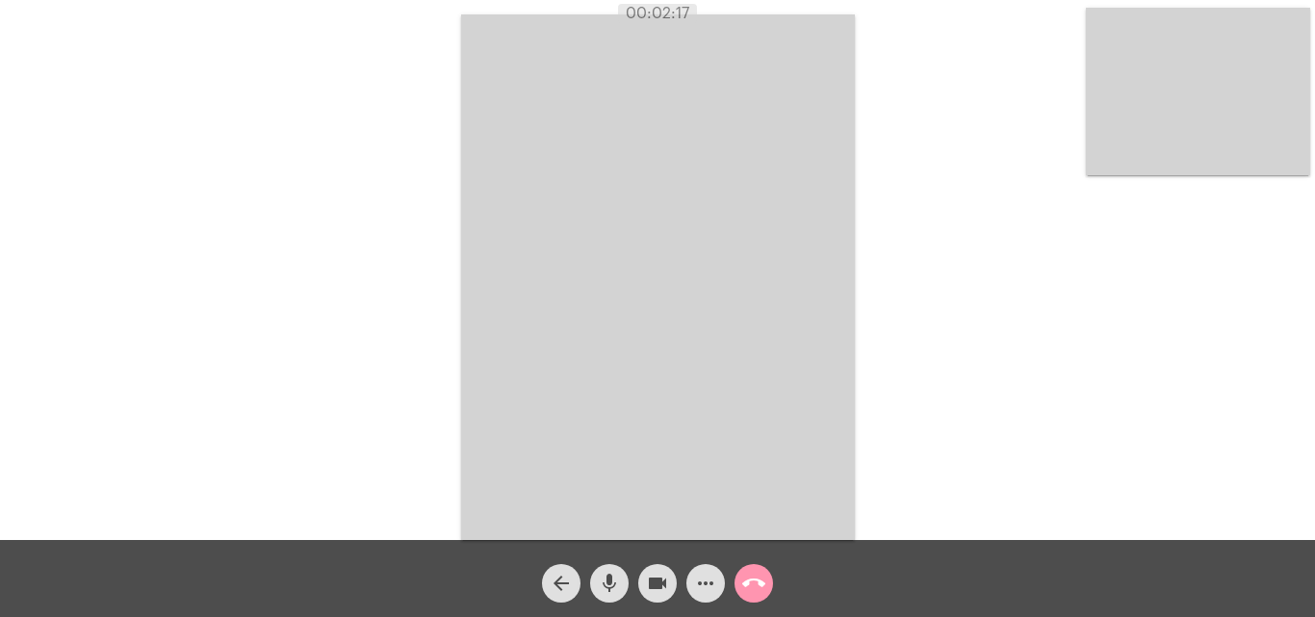
click at [746, 582] on mat-icon "call_end" at bounding box center [753, 583] width 23 height 23
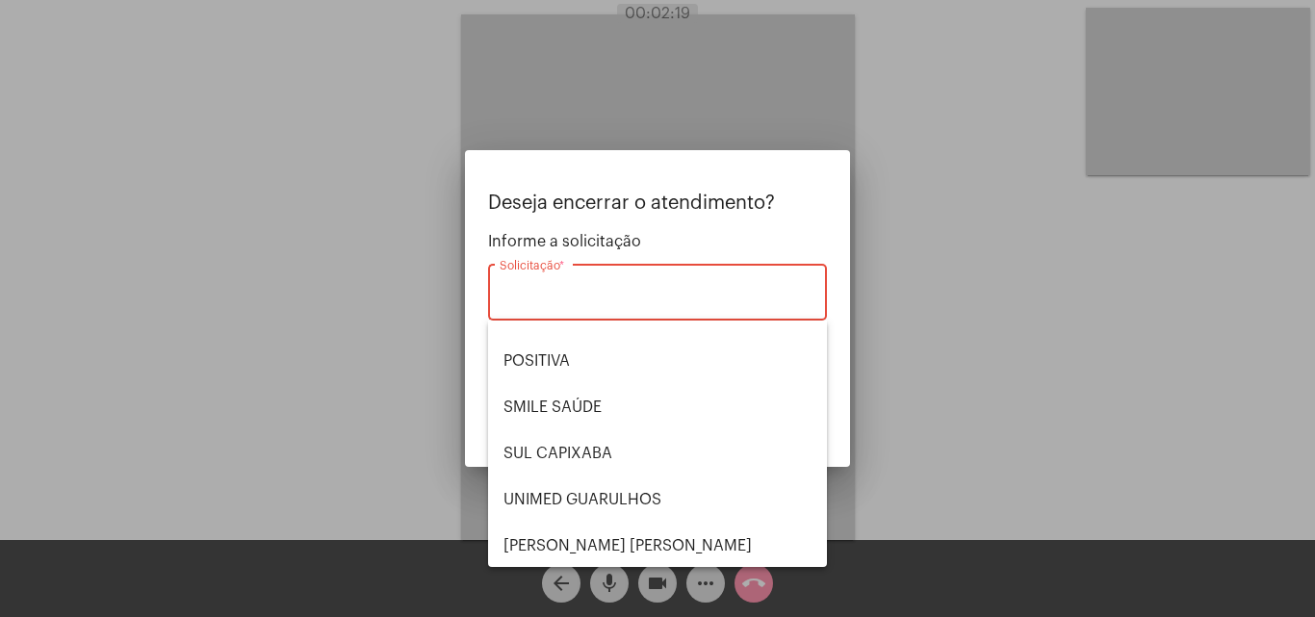
scroll to position [216, 0]
click at [634, 501] on span "UNIMED GUARULHOS" at bounding box center [657, 498] width 308 height 46
type input "UNIMED GUARULHOS"
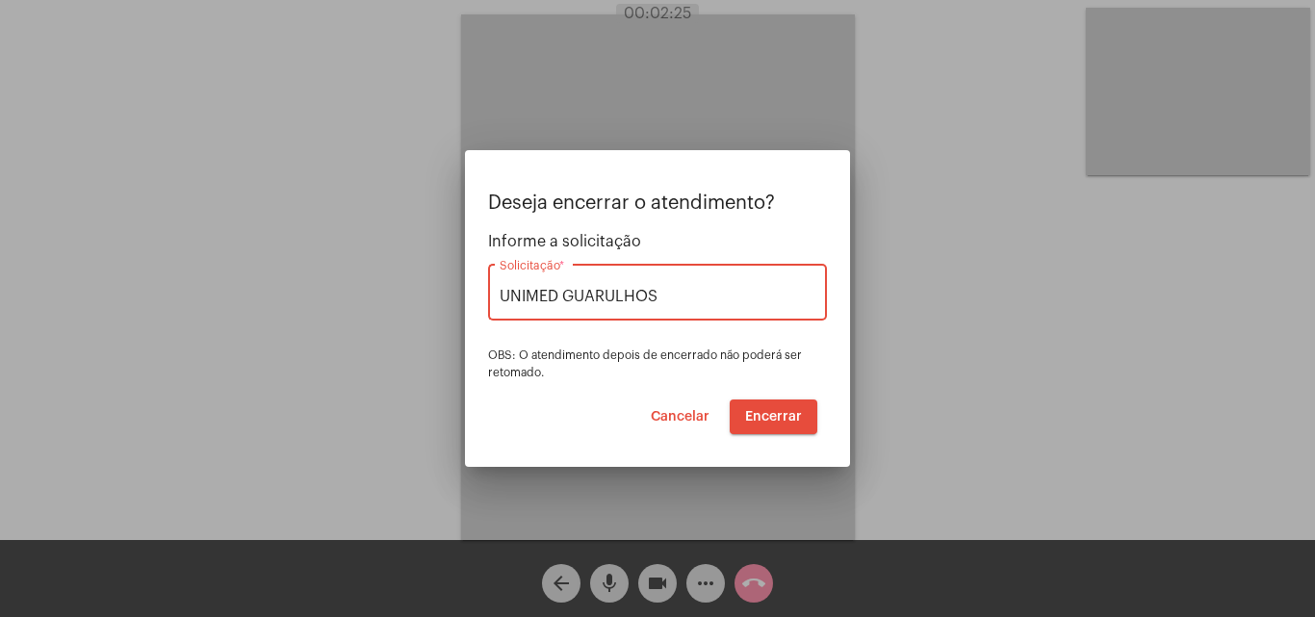
click at [764, 419] on span "Encerrar" at bounding box center [773, 416] width 57 height 13
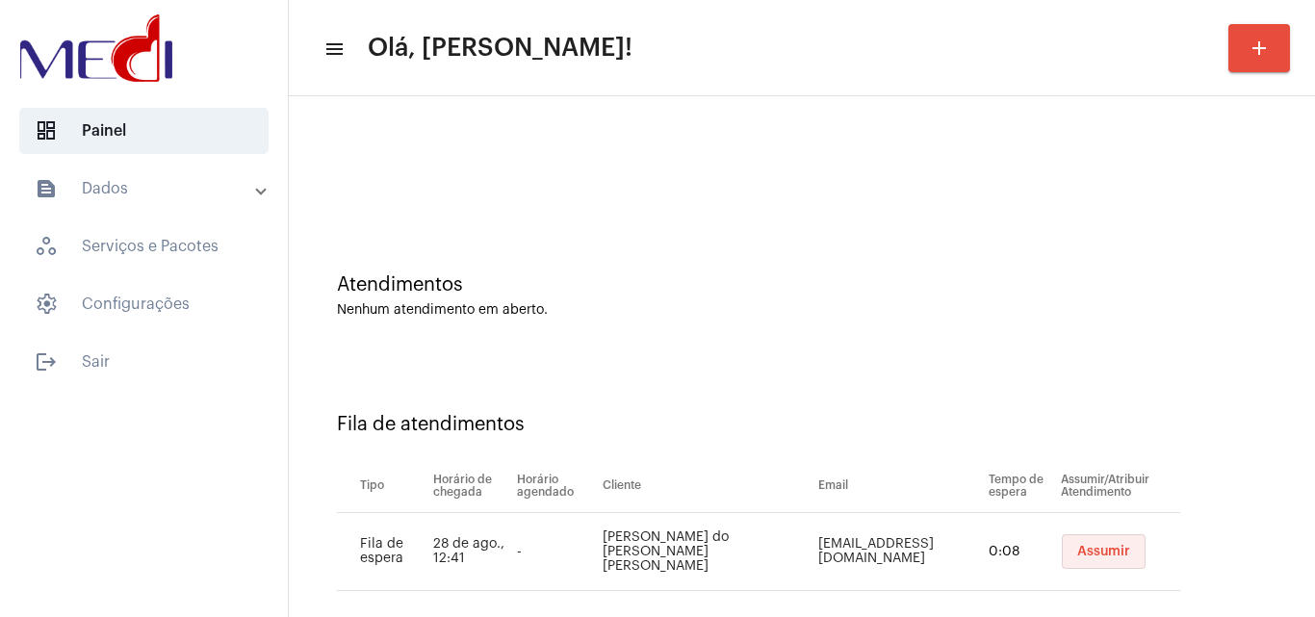
click at [1093, 551] on span "Assumir" at bounding box center [1103, 551] width 53 height 13
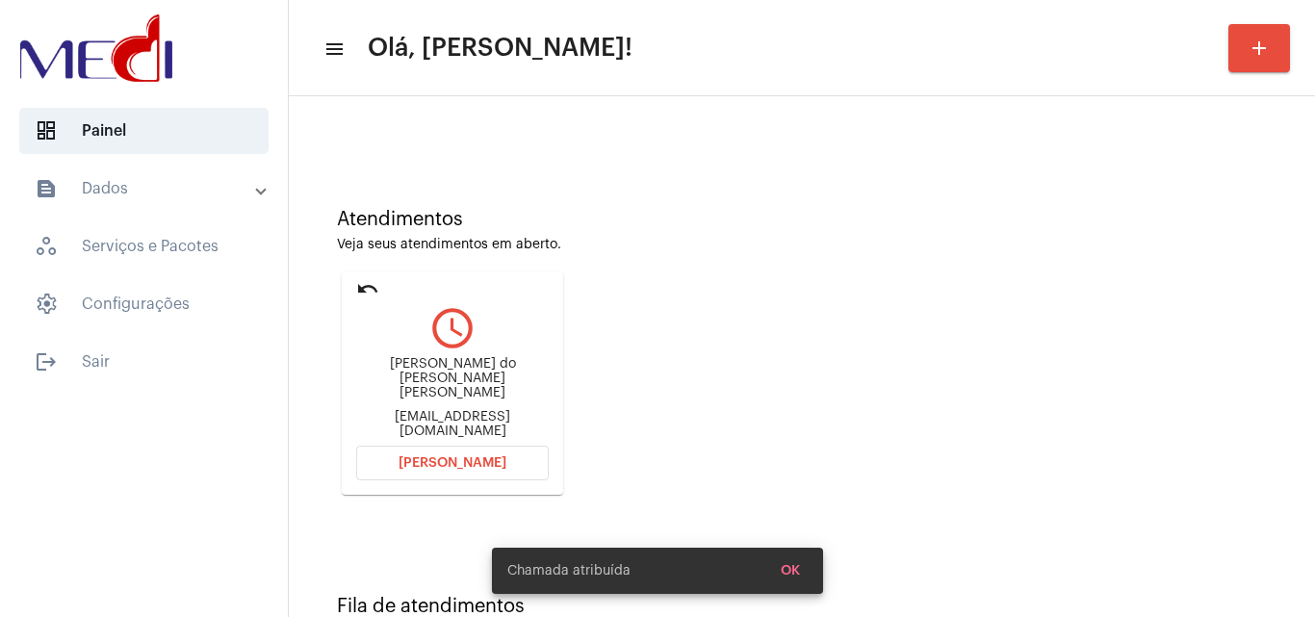
scroll to position [136, 0]
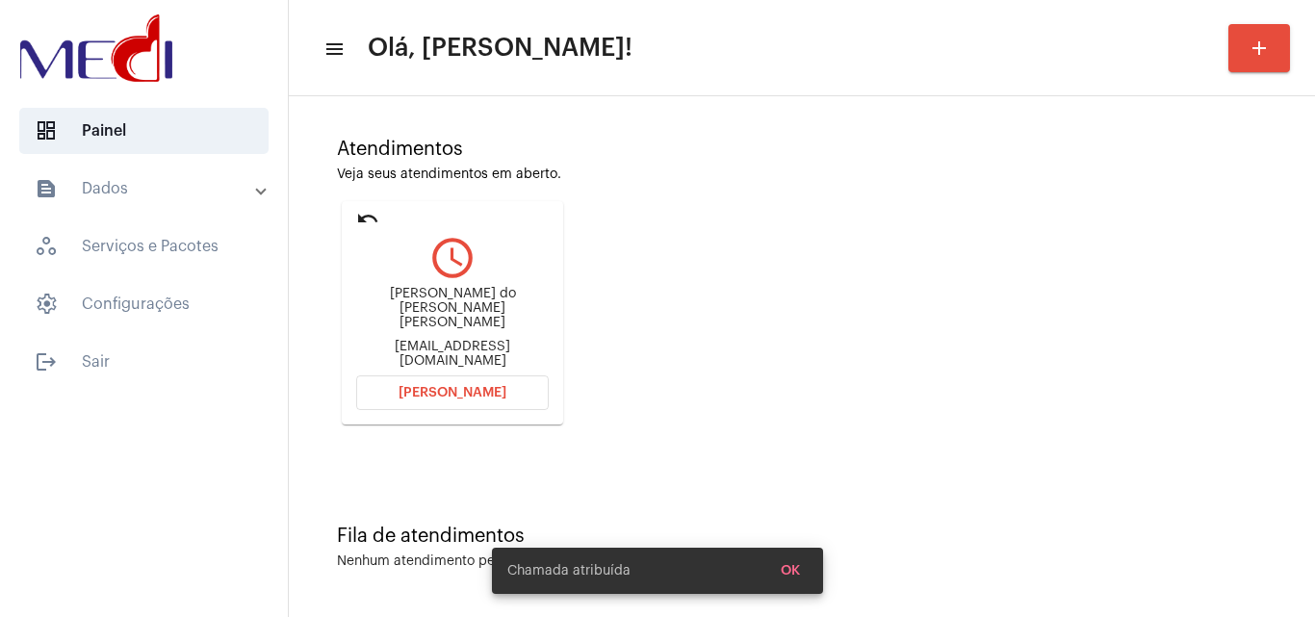
drag, startPoint x: 394, startPoint y: 295, endPoint x: 513, endPoint y: 318, distance: 121.6
click at [513, 318] on div "Priscila do nascimento Rodrigues ilarodrigues.ap@hotmail.com" at bounding box center [452, 327] width 193 height 87
copy div "Priscila do nascimento Rodrigues"
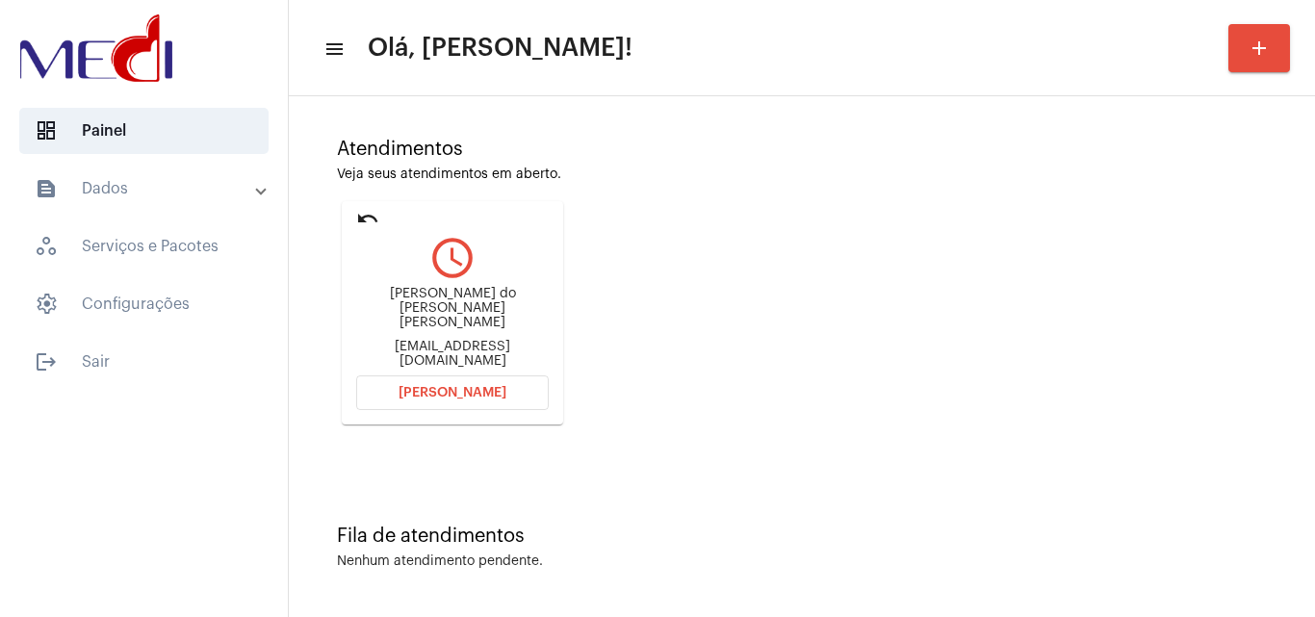
click at [440, 388] on span "Abrir Chamada" at bounding box center [452, 392] width 108 height 13
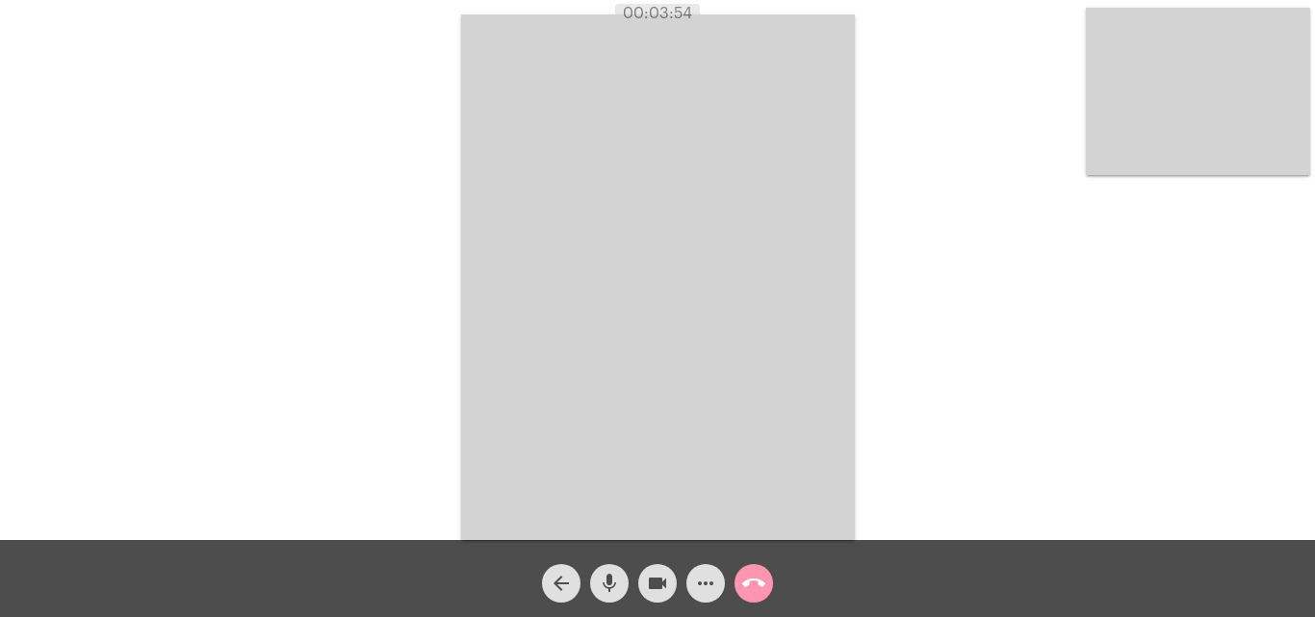
click at [612, 578] on mat-icon "mic" at bounding box center [609, 583] width 23 height 23
click at [610, 585] on mat-icon "mic_off" at bounding box center [609, 583] width 23 height 23
click at [610, 585] on mat-icon "mic" at bounding box center [609, 583] width 23 height 23
click at [610, 585] on mat-icon "mic_off" at bounding box center [609, 583] width 23 height 23
click at [608, 586] on mat-icon "mic" at bounding box center [609, 583] width 23 height 23
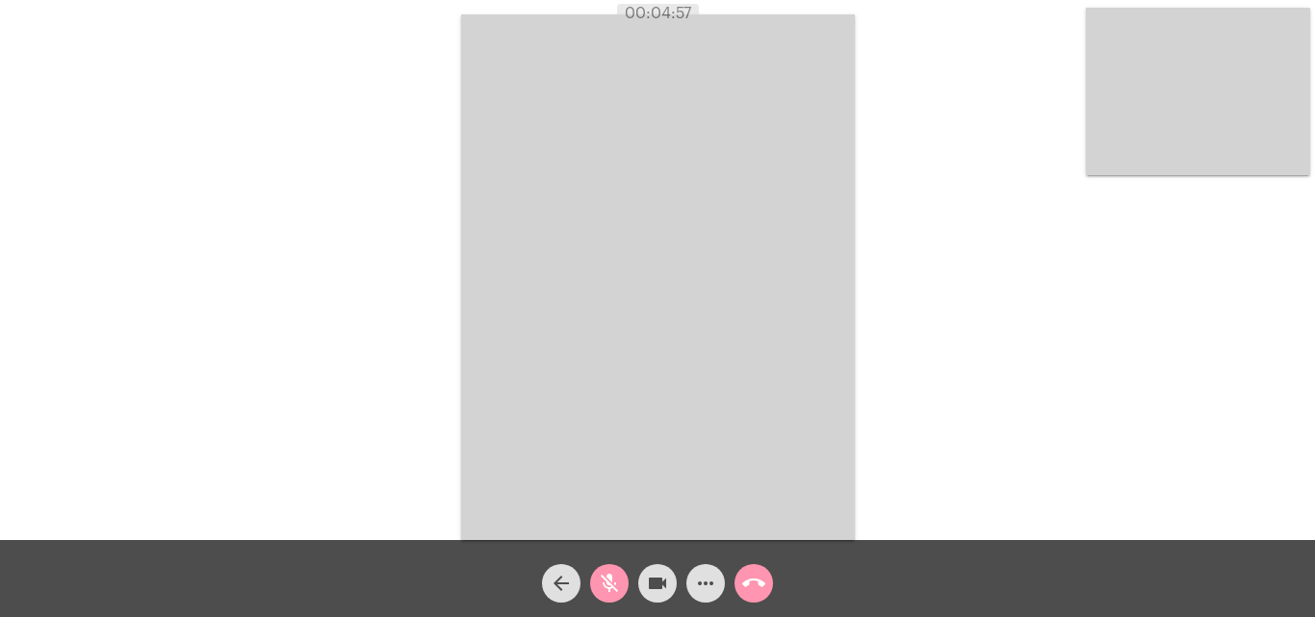
click at [701, 583] on mat-icon "more_horiz" at bounding box center [705, 583] width 23 height 23
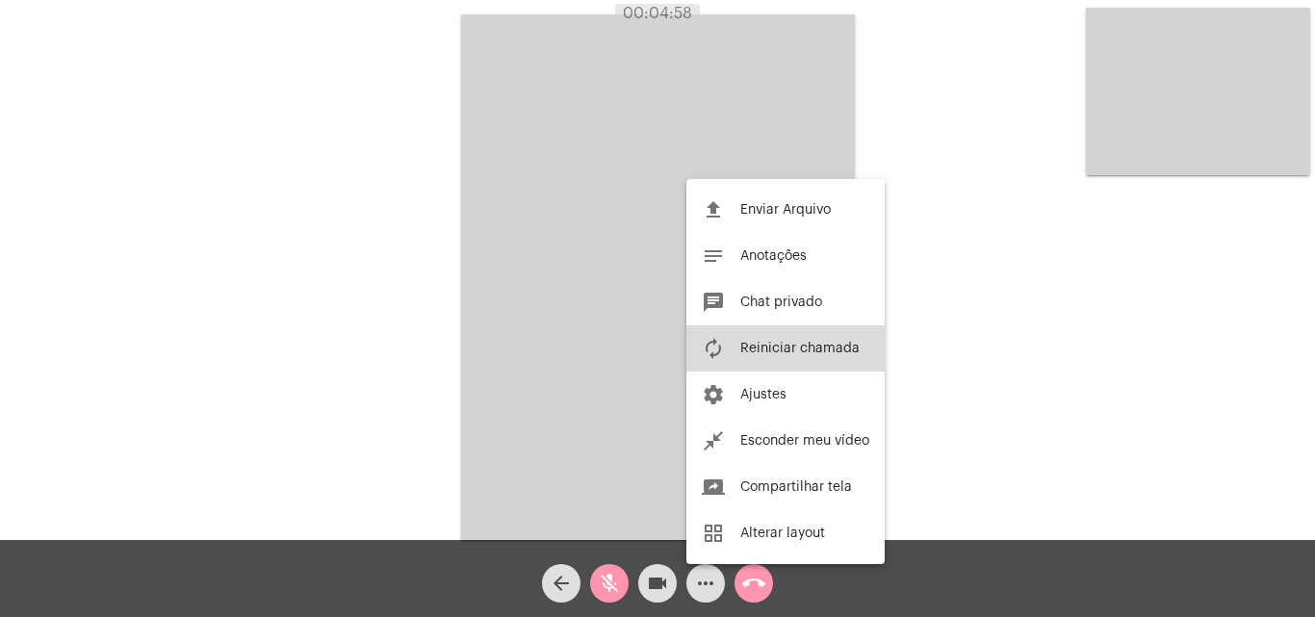
click at [790, 340] on button "autorenew Reiniciar chamada" at bounding box center [785, 348] width 198 height 46
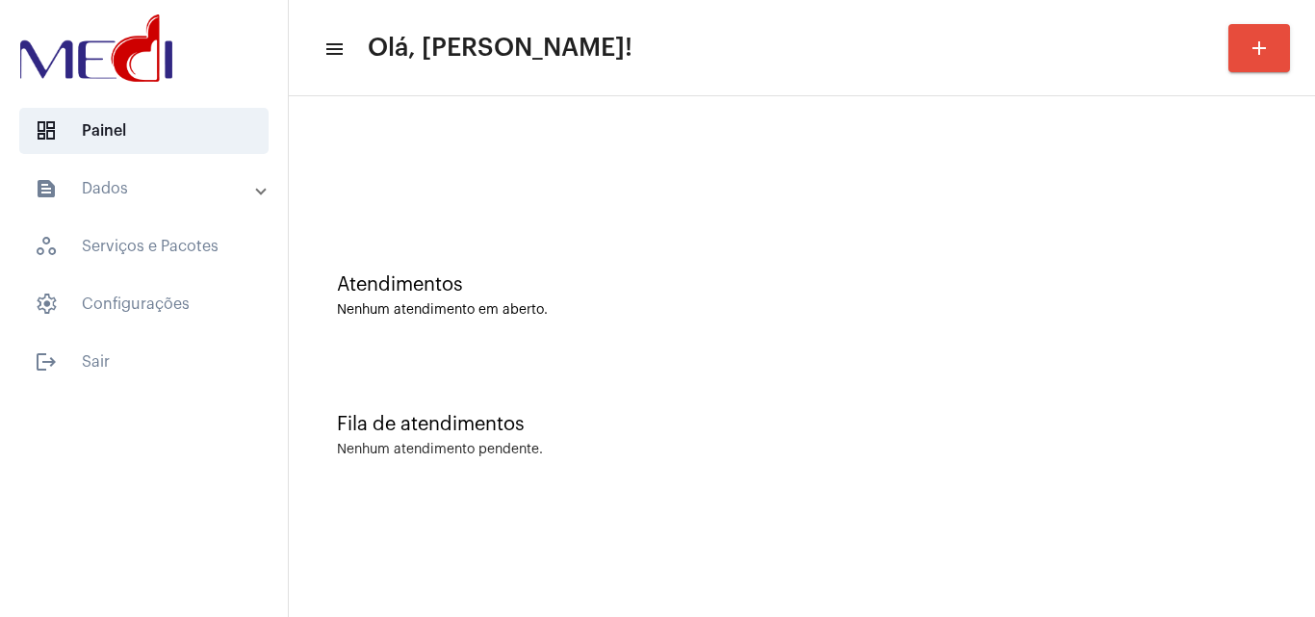
click at [718, 357] on div "Fila de atendimentos Nenhum atendimento pendente." at bounding box center [801, 426] width 1007 height 140
